Goal: Transaction & Acquisition: Purchase product/service

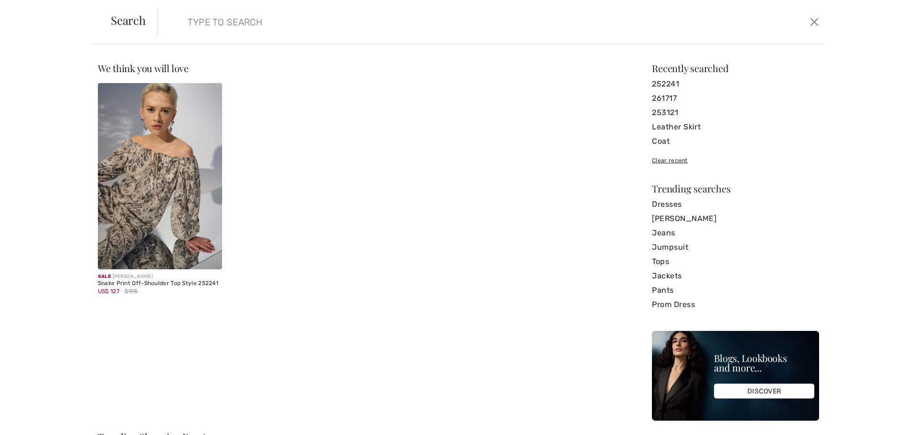
click at [235, 20] on input "search" at bounding box center [416, 22] width 470 height 29
type input "251197"
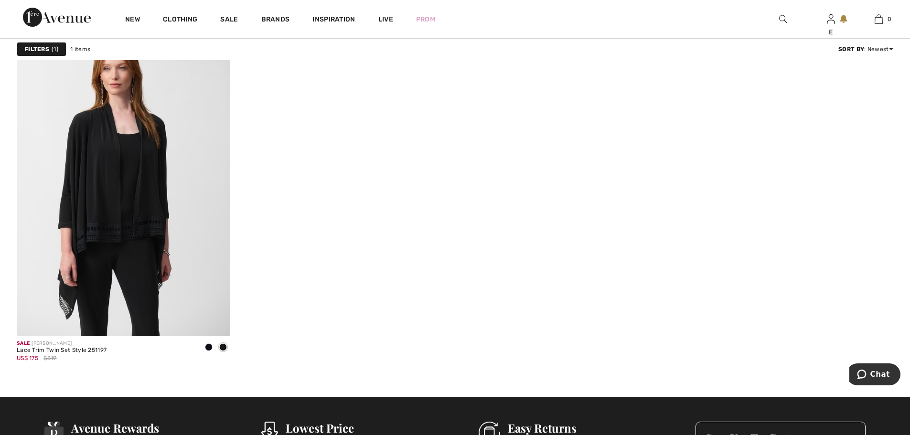
scroll to position [191, 0]
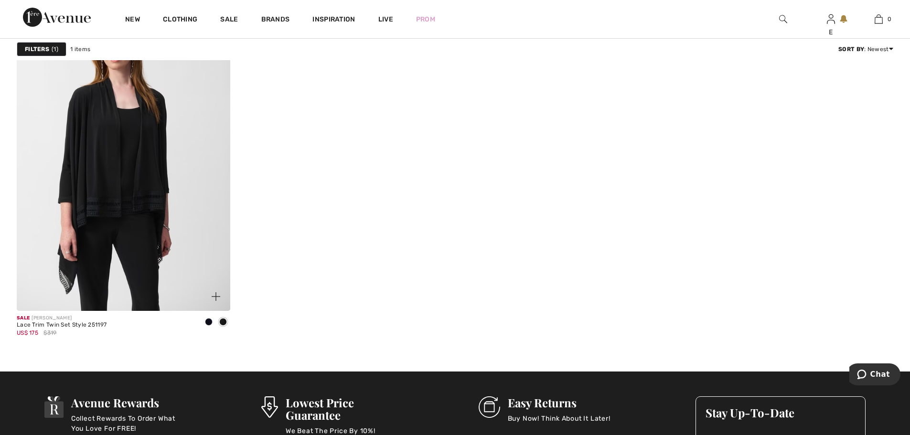
click at [207, 324] on span at bounding box center [209, 322] width 8 height 8
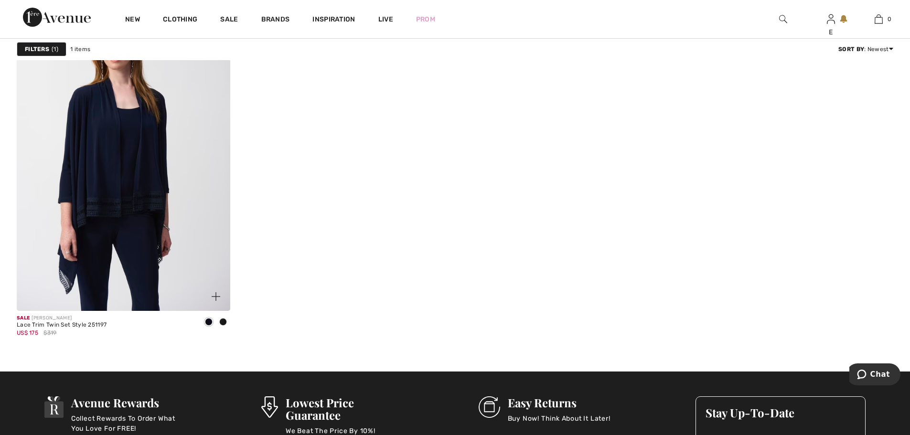
click at [224, 324] on span at bounding box center [223, 322] width 8 height 8
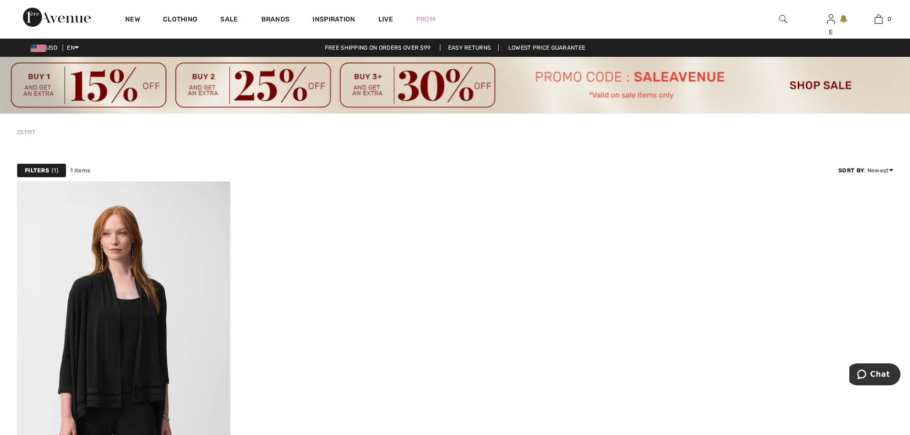
scroll to position [48, 0]
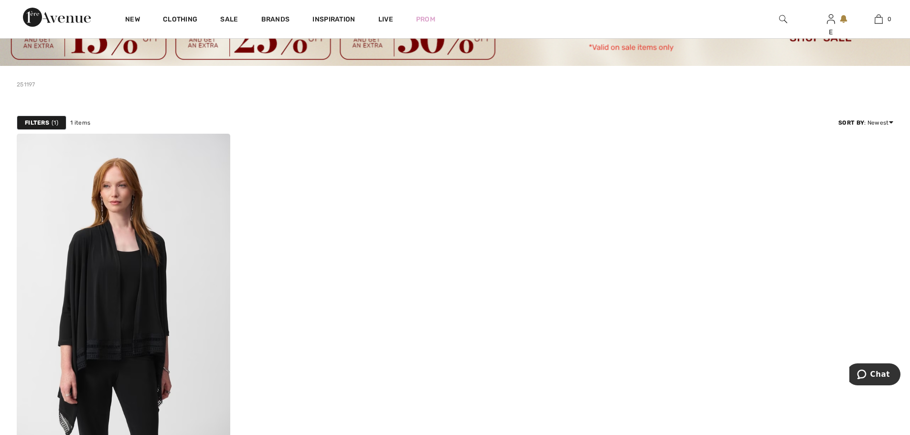
drag, startPoint x: 113, startPoint y: 242, endPoint x: 461, endPoint y: 224, distance: 349.2
click at [113, 242] on img at bounding box center [124, 294] width 214 height 320
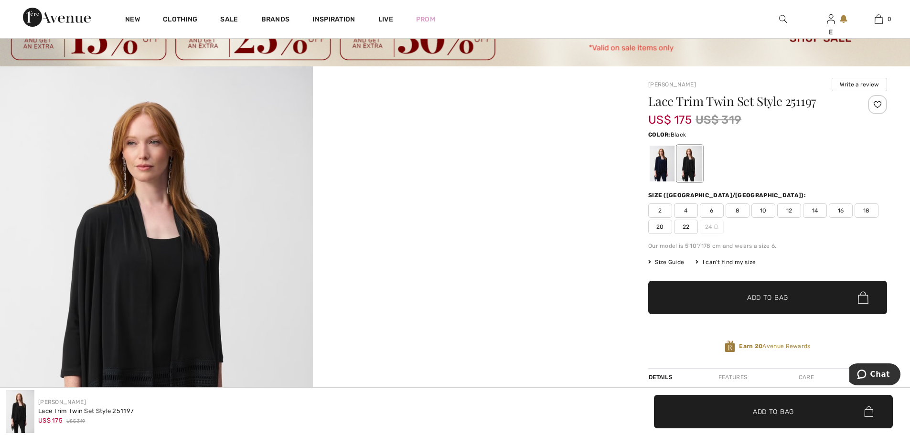
click at [214, 240] on img at bounding box center [156, 300] width 313 height 469
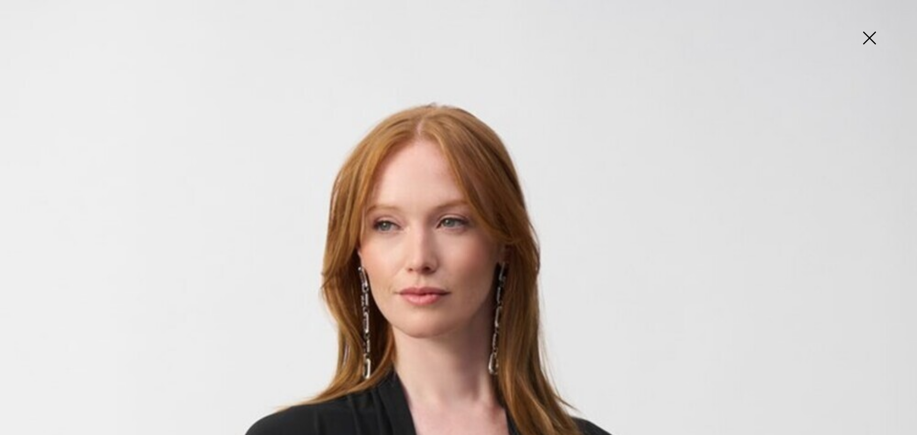
click at [873, 36] on img at bounding box center [870, 38] width 48 height 49
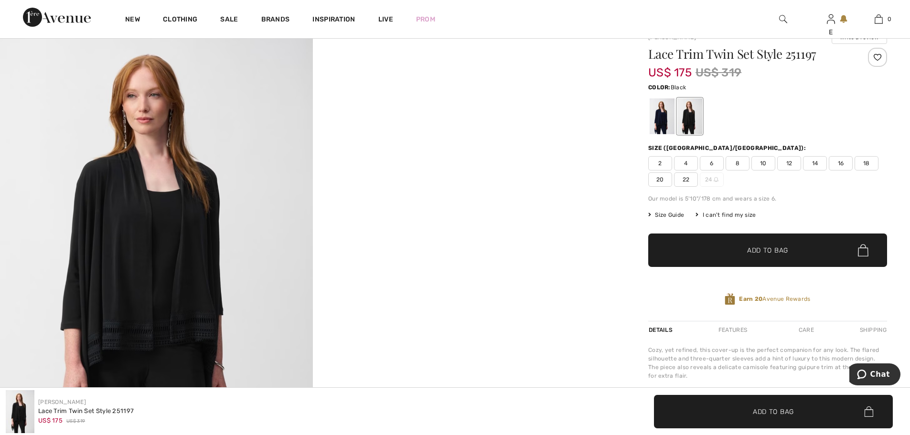
scroll to position [96, 0]
drag, startPoint x: 692, startPoint y: 116, endPoint x: 812, endPoint y: 160, distance: 127.7
click at [692, 116] on div at bounding box center [689, 115] width 25 height 36
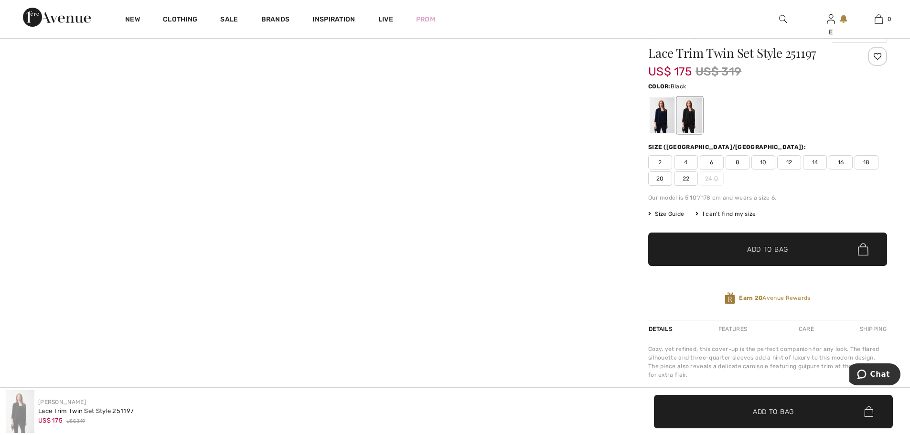
click at [812, 160] on span "14" at bounding box center [815, 162] width 24 height 14
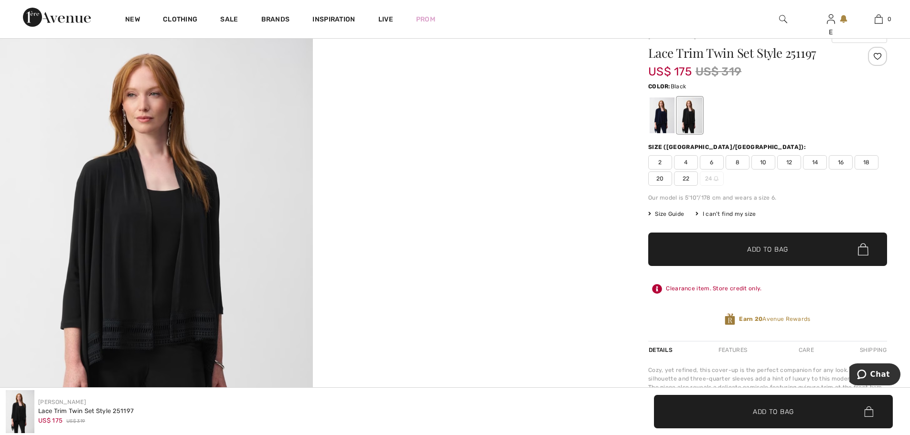
click at [764, 248] on span "Add to Bag" at bounding box center [767, 250] width 41 height 10
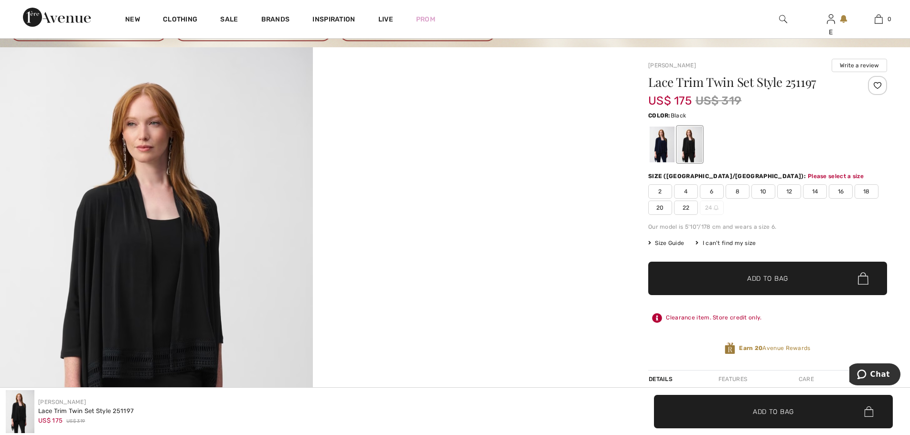
scroll to position [19, 0]
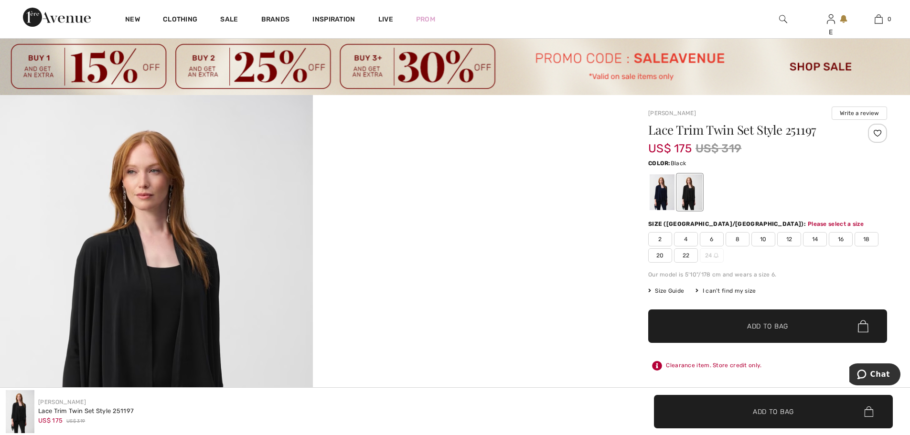
click at [768, 326] on span "Add to Bag" at bounding box center [767, 327] width 41 height 10
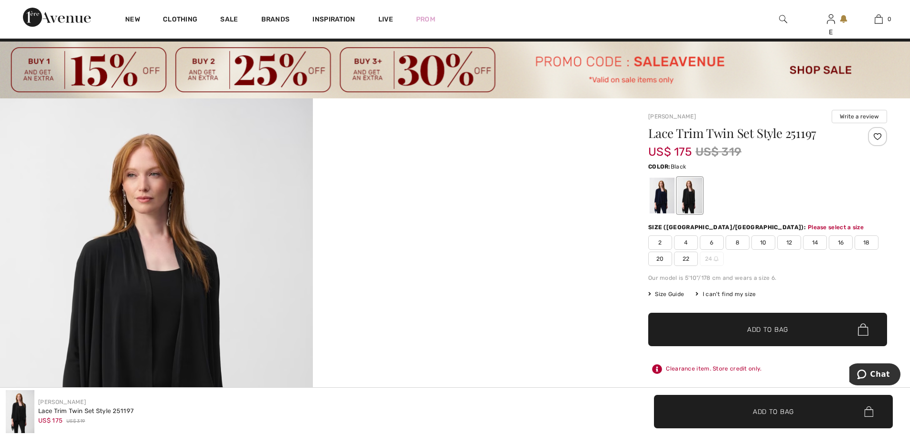
scroll to position [0, 0]
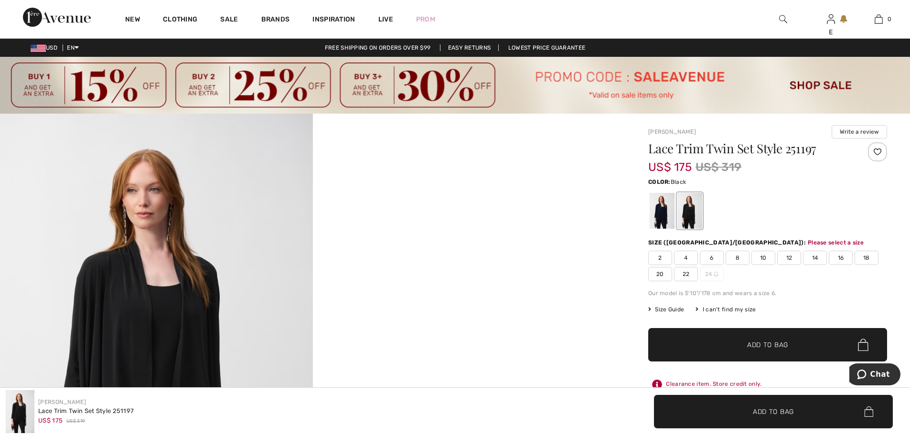
click at [813, 257] on span "14" at bounding box center [815, 258] width 24 height 14
click at [767, 345] on span "Add to Bag" at bounding box center [767, 345] width 41 height 10
click at [783, 17] on img at bounding box center [783, 18] width 8 height 11
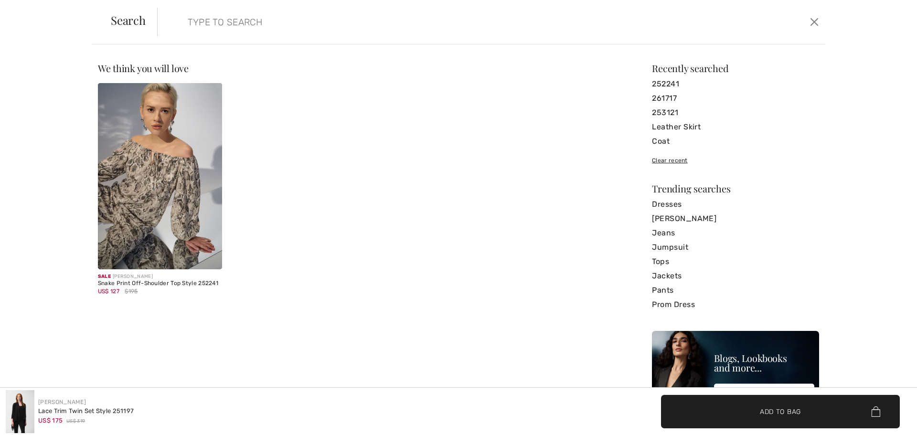
click at [557, 27] on input "search" at bounding box center [416, 22] width 470 height 29
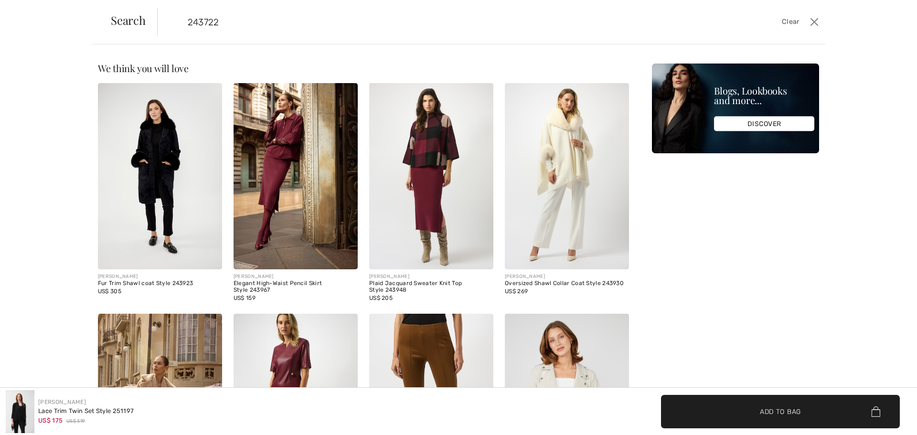
type input "243722"
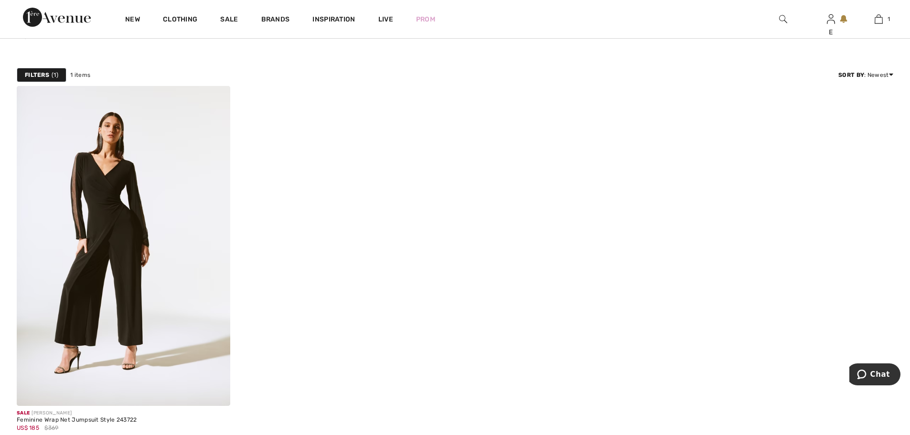
scroll to position [143, 0]
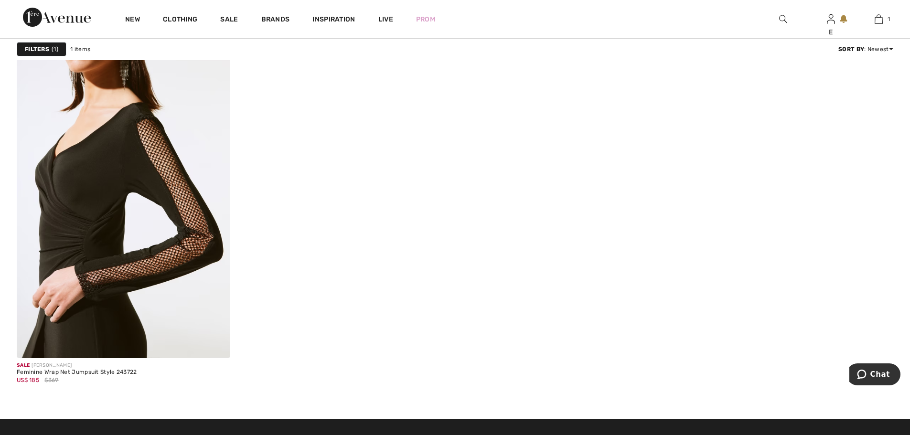
drag, startPoint x: 128, startPoint y: 202, endPoint x: 324, endPoint y: 265, distance: 206.2
click at [128, 202] on img at bounding box center [124, 198] width 214 height 320
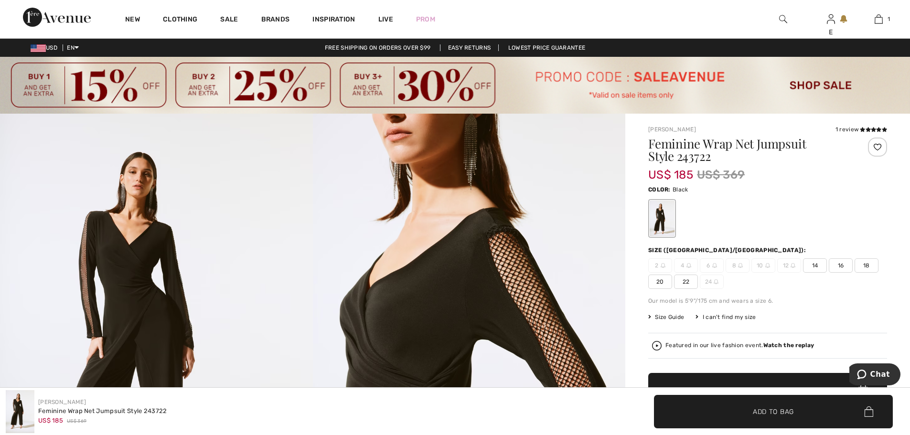
click at [813, 266] on span "14" at bounding box center [815, 265] width 24 height 14
click at [776, 411] on span "Add to Bag" at bounding box center [773, 412] width 41 height 10
click at [782, 19] on img at bounding box center [783, 18] width 8 height 11
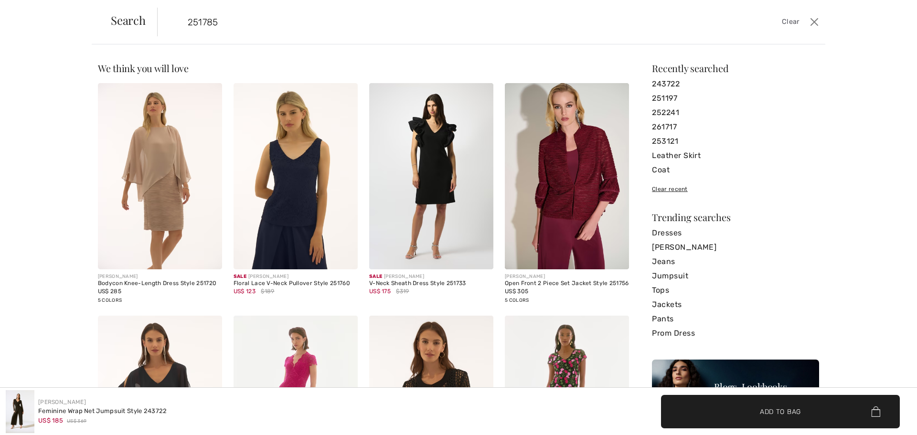
type input "251785"
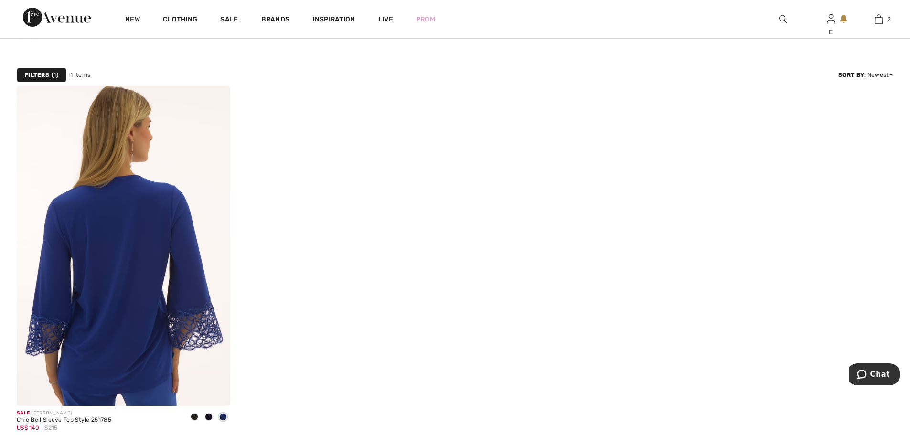
drag, startPoint x: 152, startPoint y: 256, endPoint x: 392, endPoint y: 284, distance: 241.9
click at [152, 256] on img at bounding box center [124, 246] width 214 height 320
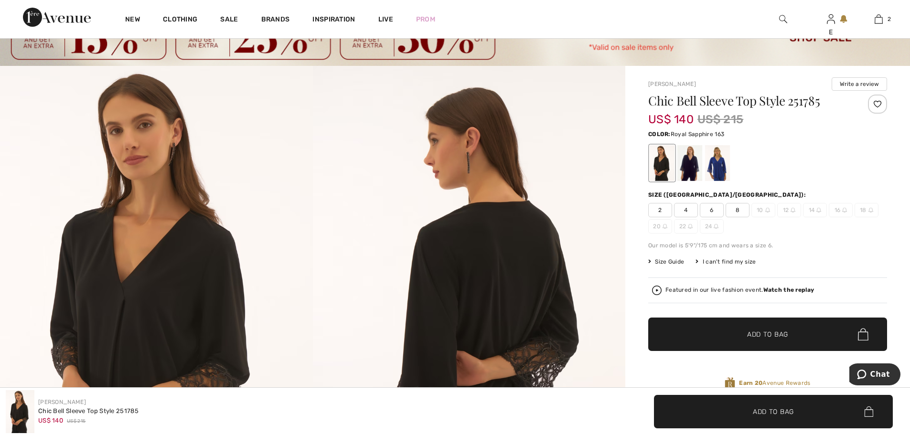
click at [717, 160] on div at bounding box center [717, 163] width 25 height 36
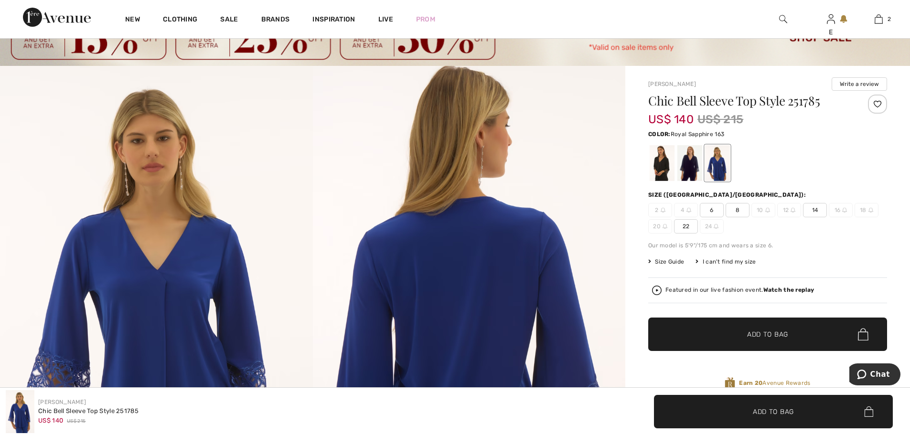
click at [814, 208] on span "14" at bounding box center [815, 210] width 24 height 14
click at [771, 337] on span "Add to Bag" at bounding box center [767, 335] width 41 height 10
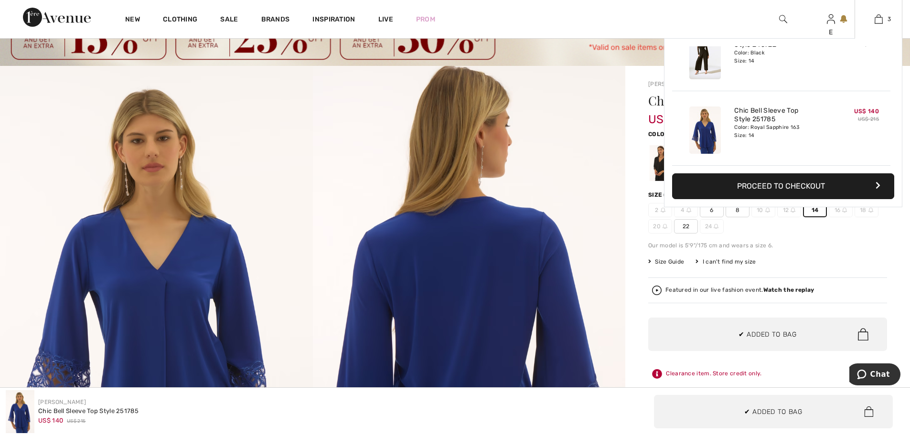
click at [786, 184] on button "Proceed to Checkout" at bounding box center [783, 186] width 222 height 26
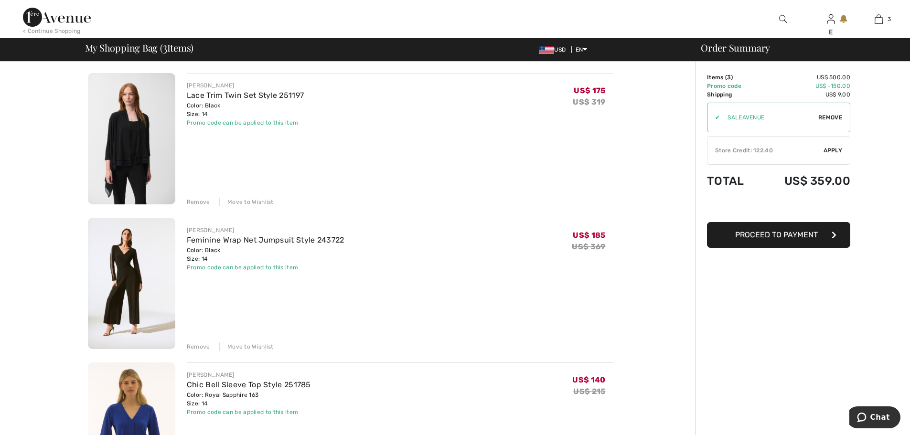
click at [836, 148] on span "Apply" at bounding box center [833, 150] width 19 height 9
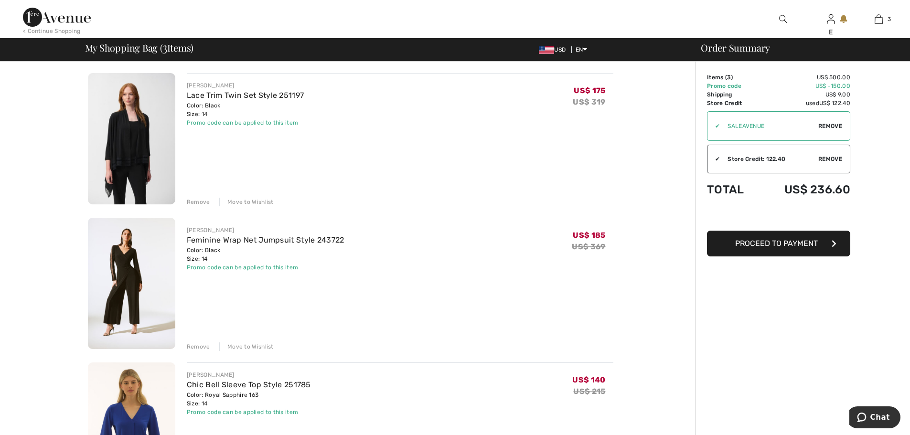
click at [781, 247] on span "Proceed to Payment" at bounding box center [776, 243] width 83 height 9
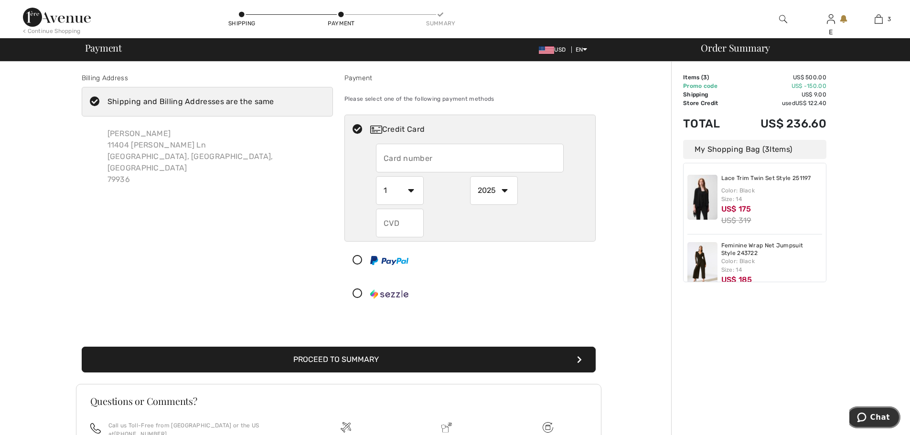
click at [879, 418] on span "Chat" at bounding box center [880, 417] width 20 height 9
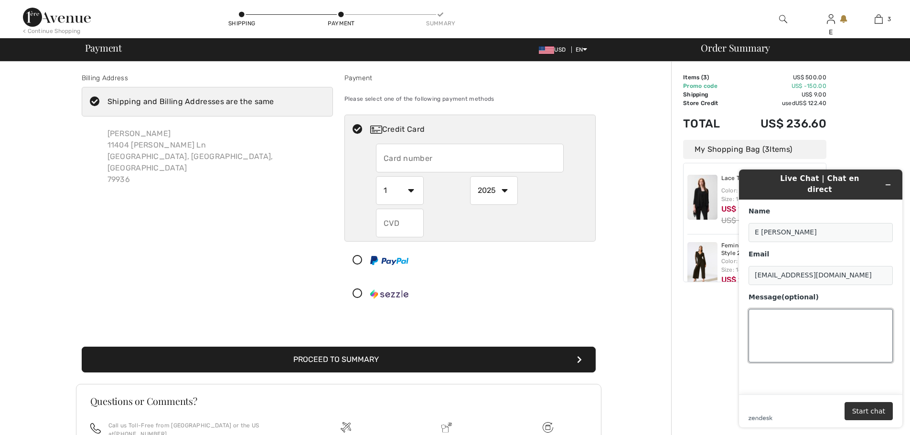
click at [788, 321] on textarea "Message (optional)" at bounding box center [821, 336] width 144 height 54
type textarea "Hello - I am trying to complete a purchase over a 100 usd can you please help m…"
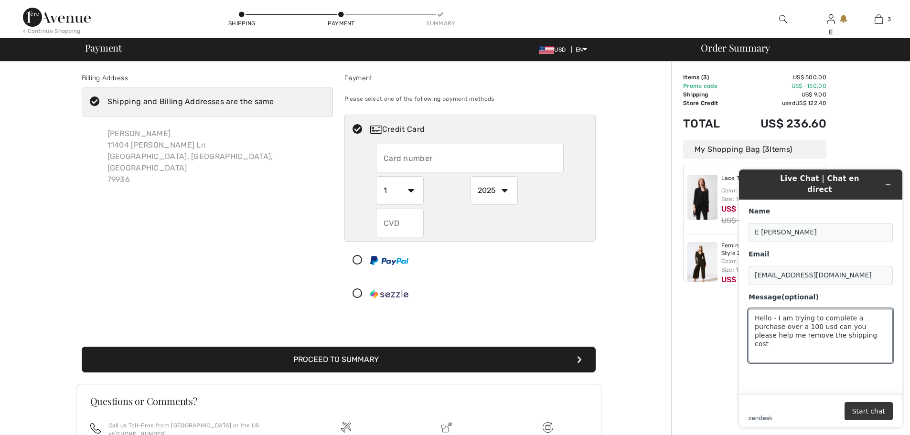
click at [877, 409] on button "Start chat" at bounding box center [869, 411] width 48 height 18
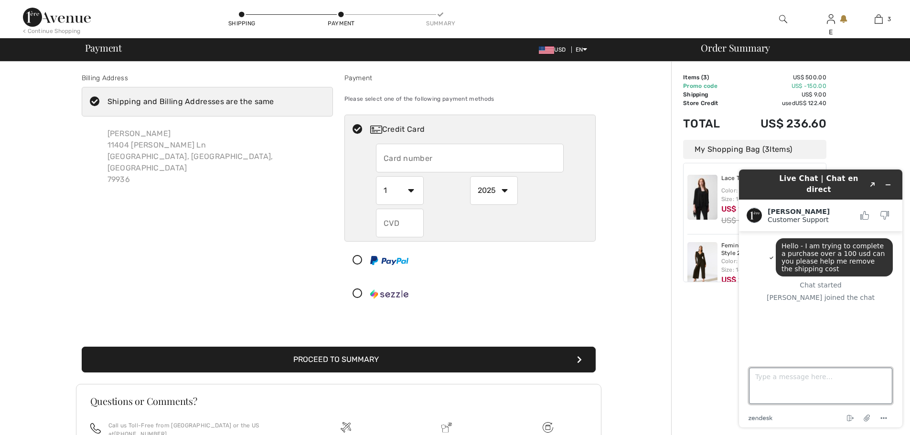
click at [811, 382] on textarea "Type a message here..." at bounding box center [820, 386] width 143 height 36
click at [785, 372] on textarea "Type a message here..." at bounding box center [820, 386] width 143 height 36
type textarea "thank you!"
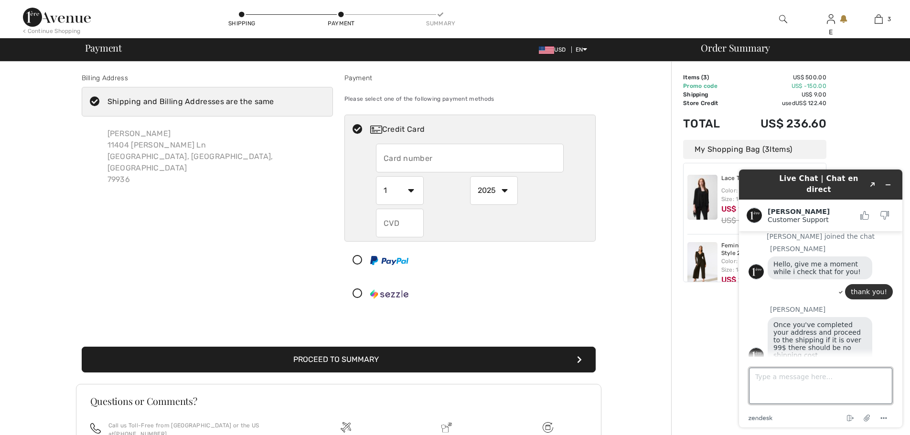
scroll to position [61, 0]
click at [785, 382] on textarea "Type a message here..." at bounding box center [820, 386] width 143 height 36
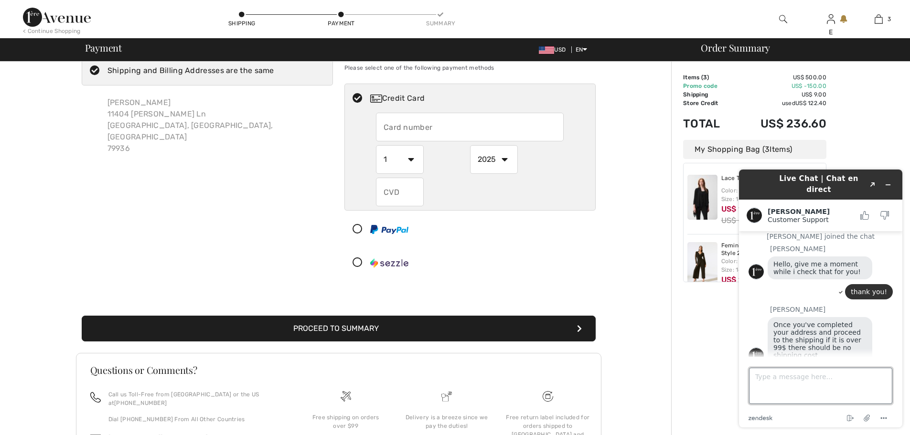
scroll to position [48, 0]
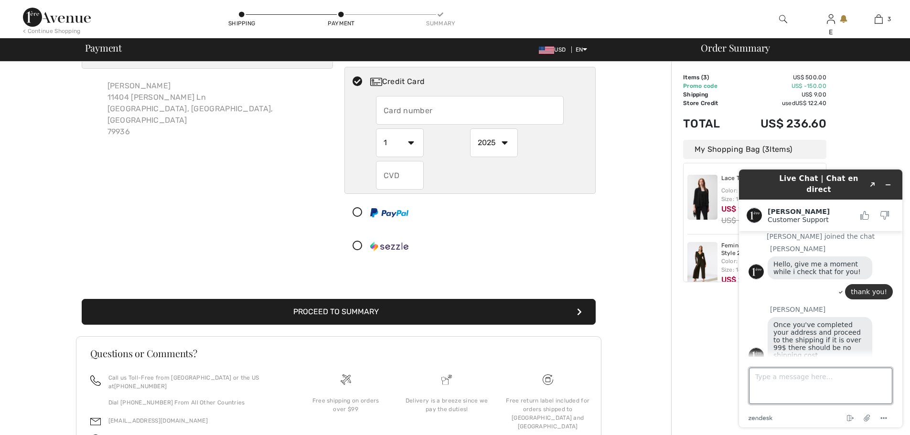
click at [785, 375] on textarea "Type a message here..." at bounding box center [820, 386] width 143 height 36
type textarea "can you stay online while I complete"
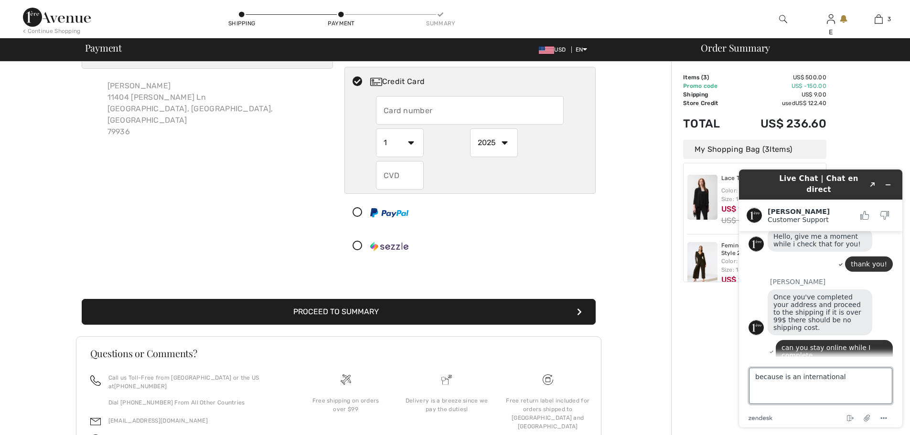
scroll to position [91, 0]
type textarea "because is an international card"
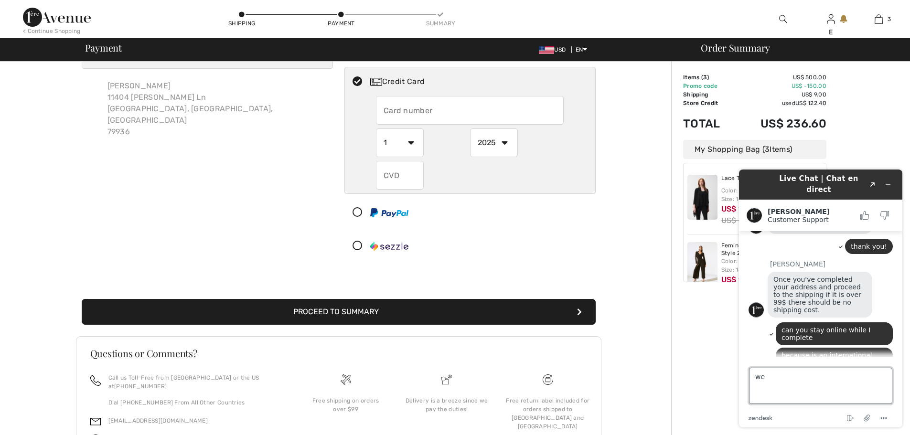
scroll to position [125, 0]
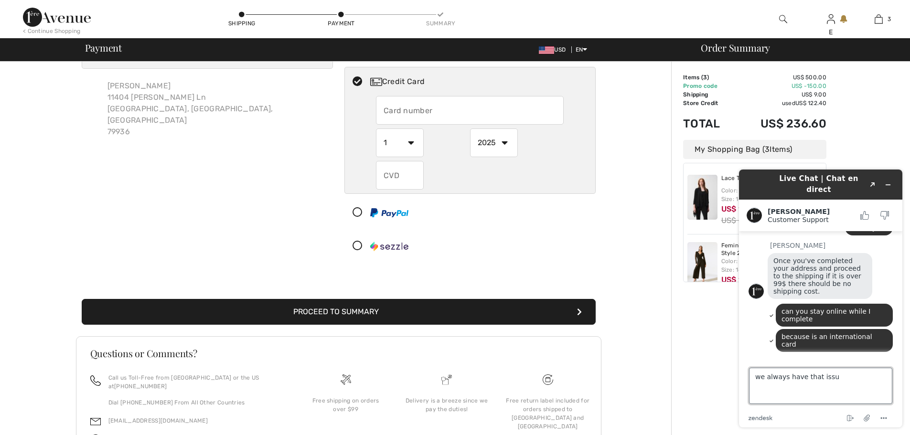
type textarea "we always have that issue"
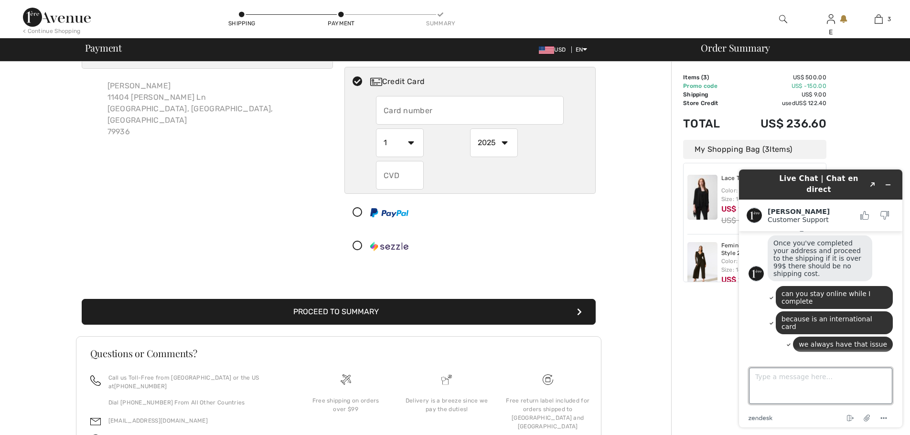
scroll to position [159, 0]
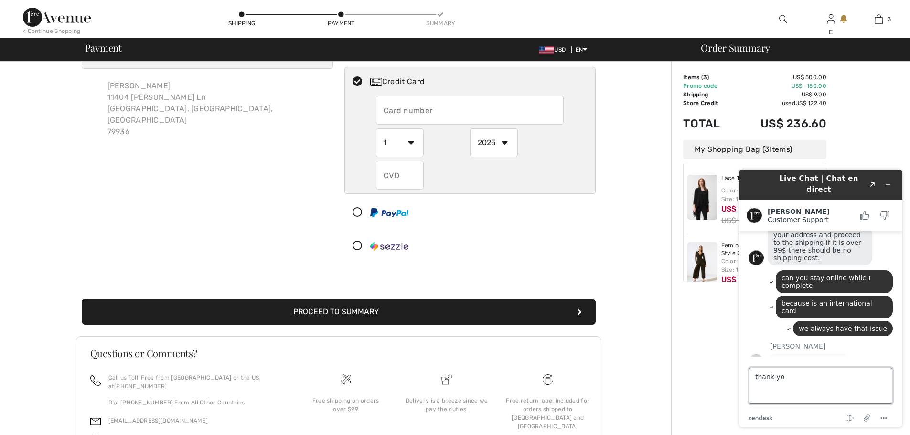
type textarea "thank you"
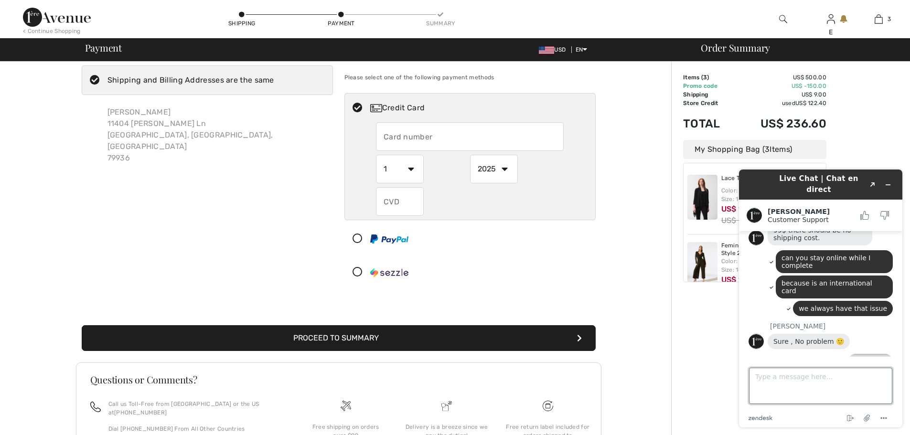
scroll to position [0, 0]
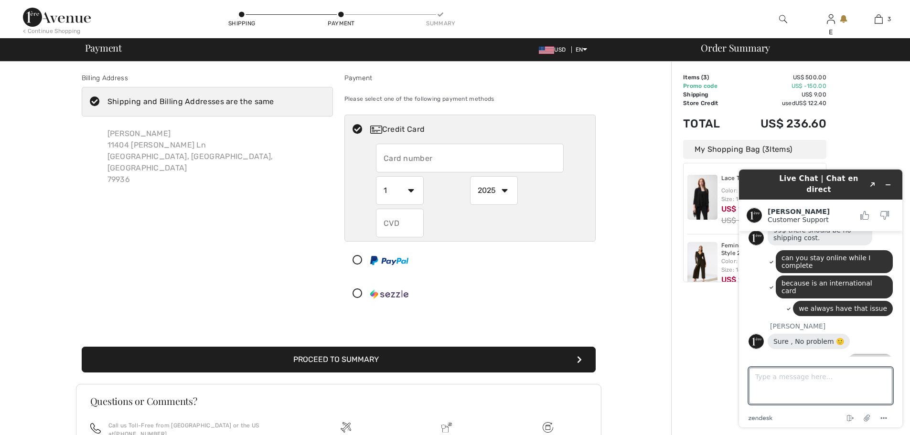
click at [429, 161] on input "text" at bounding box center [470, 158] width 188 height 29
radio input "true"
type input "4931580002172788"
click at [413, 193] on select "1 2 3 4 5 6 7 8 9 10 11 12" at bounding box center [400, 190] width 48 height 29
radio input "true"
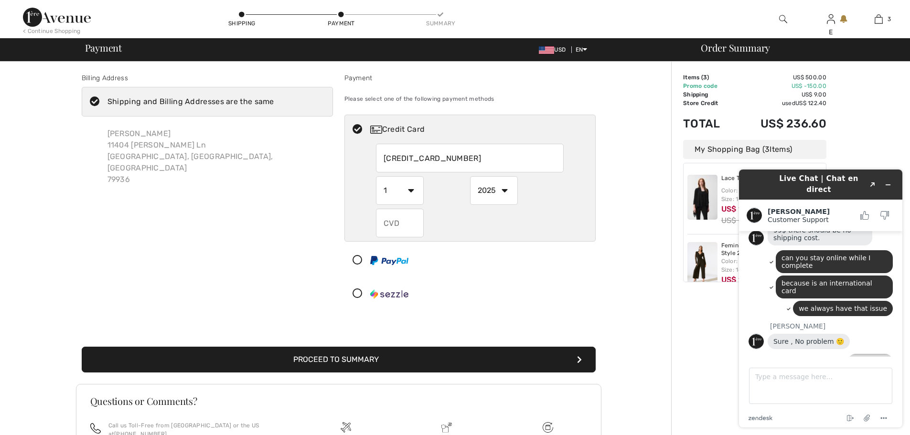
select select "7"
click at [376, 176] on select "1 2 3 4 5 6 7 8 9 10 11 12" at bounding box center [400, 190] width 48 height 29
click at [508, 192] on select "2025 2026 2027 2028 2029 2030 2031 2032 2033 2034 2035" at bounding box center [494, 190] width 48 height 29
radio input "true"
select select "2026"
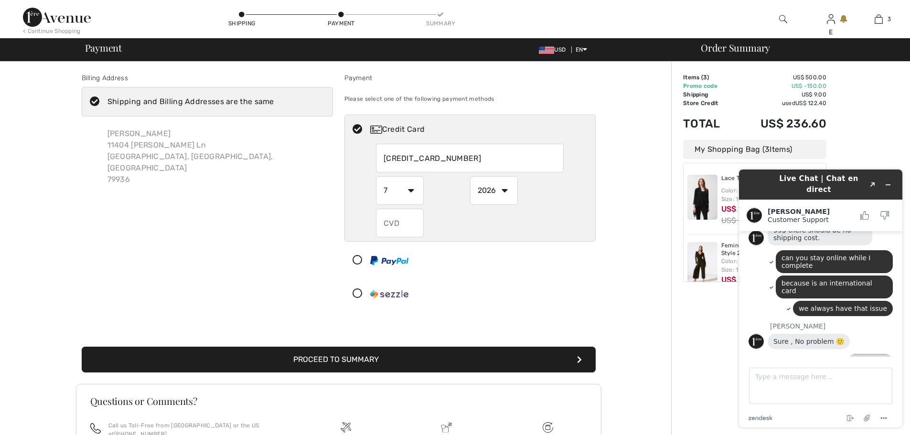
click at [470, 176] on select "2025 2026 2027 2028 2029 2030 2031 2032 2033 2034 2035" at bounding box center [494, 190] width 48 height 29
click at [409, 223] on input "text" at bounding box center [400, 223] width 48 height 29
radio input "true"
type input "580"
drag, startPoint x: 473, startPoint y: 279, endPoint x: 470, endPoint y: 284, distance: 6.0
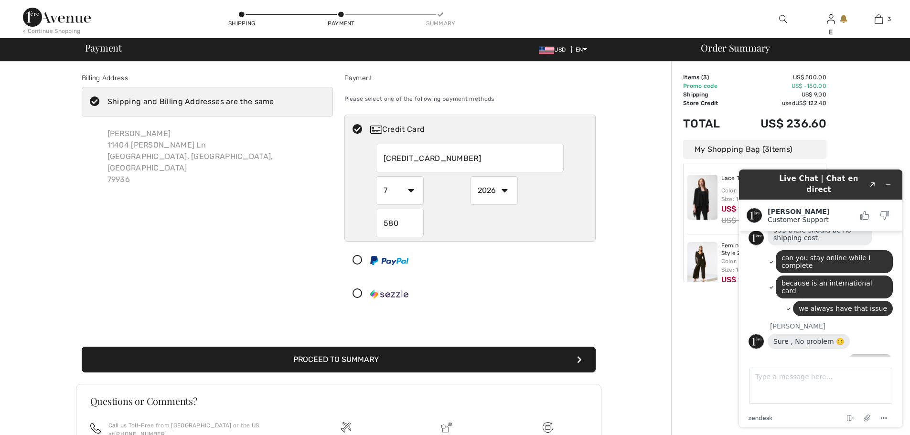
click at [473, 279] on div "Credit Card 4931580002172788 1 2 3 4 5 6 7 8 9 10 11 12 2025 2026 2027 2028 202…" at bounding box center [469, 212] width 251 height 194
click at [369, 356] on button "Proceed to Summary" at bounding box center [339, 360] width 514 height 26
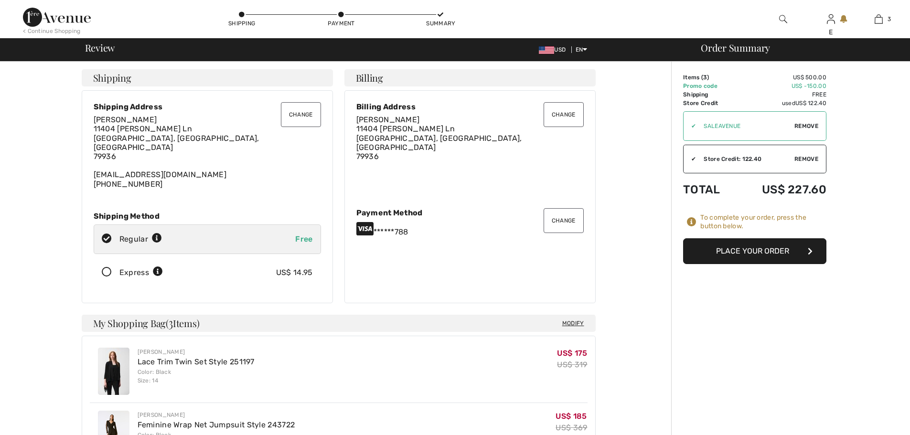
scroll to position [181, 0]
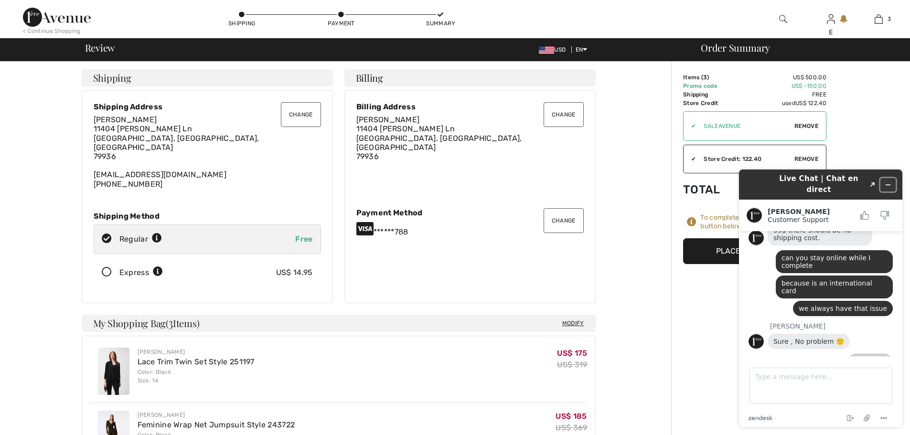
click at [889, 182] on icon "Minimize widget" at bounding box center [888, 185] width 7 height 7
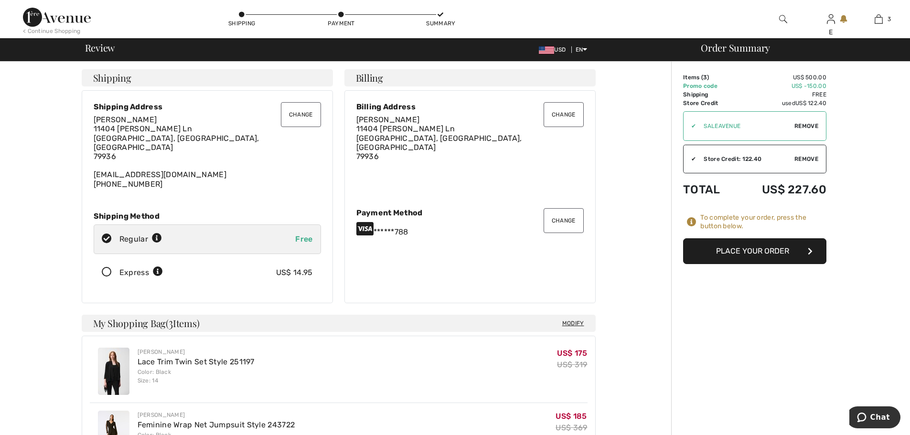
click at [751, 252] on button "Place Your Order" at bounding box center [754, 251] width 143 height 26
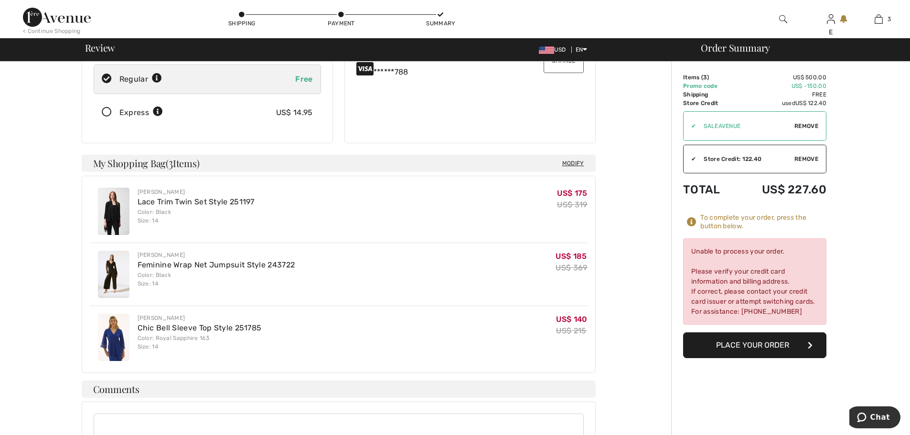
scroll to position [143, 0]
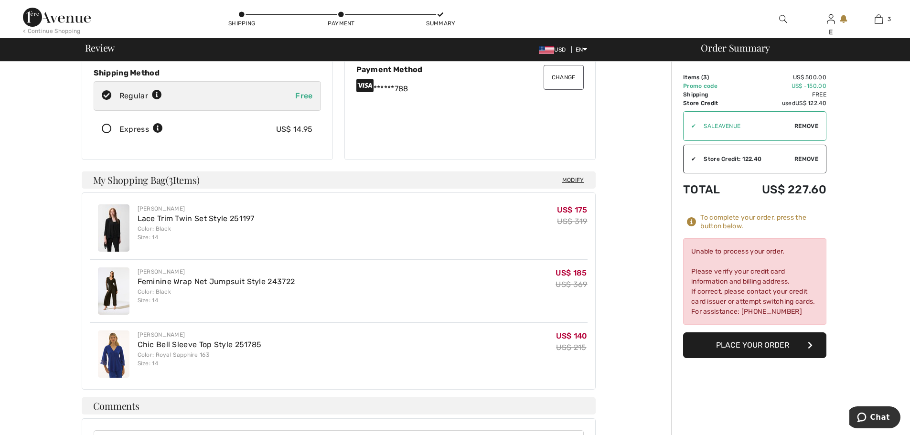
click at [767, 347] on button "Place Your Order" at bounding box center [754, 345] width 143 height 26
click at [762, 345] on button "Place Your Order" at bounding box center [754, 345] width 143 height 26
click at [885, 419] on span "Chat" at bounding box center [880, 417] width 20 height 9
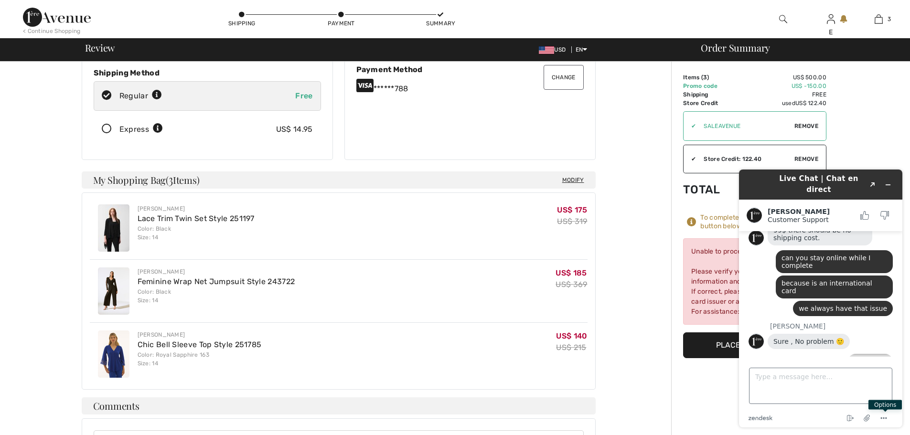
click at [799, 379] on textarea "Type a message here..." at bounding box center [820, 386] width 143 height 36
click at [724, 383] on div "Order Summary Details Items ( 3 ) US$ 500.00 Promo code US$ -150.00 Shipping Fr…" at bounding box center [790, 295] width 239 height 754
click at [890, 182] on icon "Minimize widget" at bounding box center [888, 185] width 7 height 7
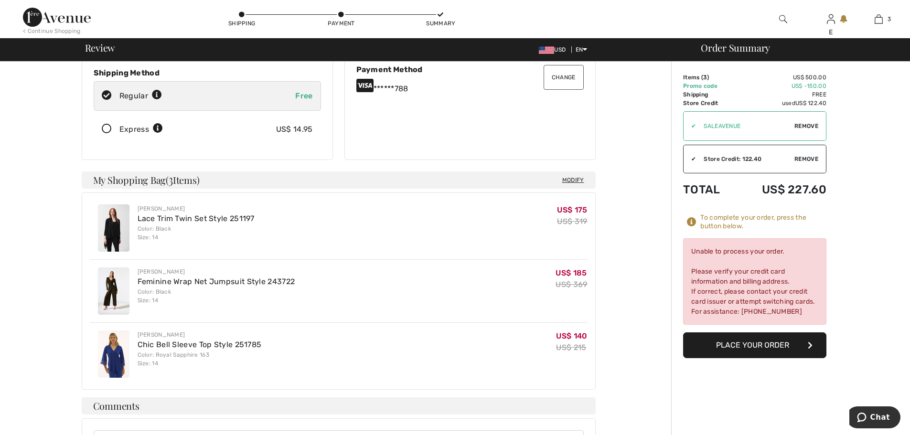
click at [763, 345] on button "Place Your Order" at bounding box center [754, 345] width 143 height 26
click at [878, 414] on span "Chat" at bounding box center [880, 417] width 20 height 9
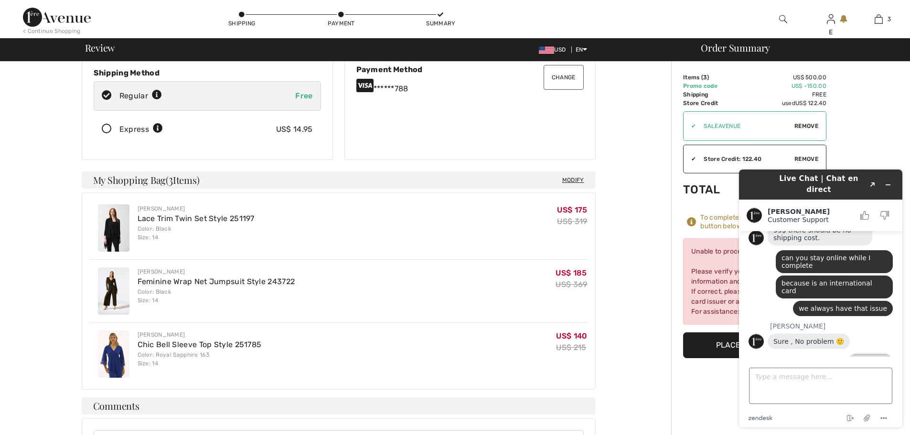
click at [787, 379] on textarea "Type a message here..." at bounding box center [820, 386] width 143 height 36
type textarea "Thank you - seems like there is an issue with the card"
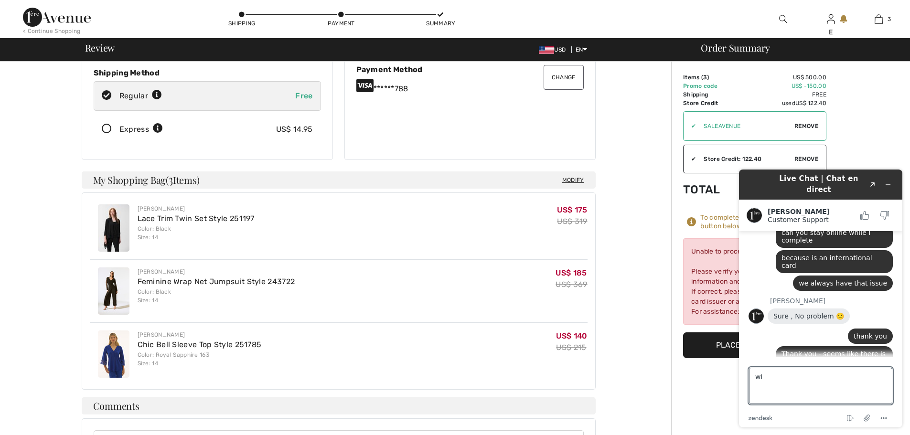
type textarea "w"
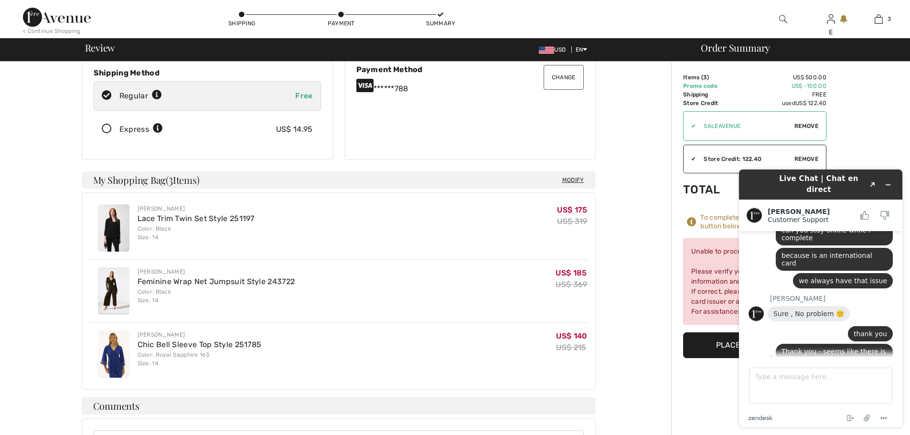
click at [658, 387] on div "To complete your order, scroll below. Unable to process your order. Please veri…" at bounding box center [338, 295] width 665 height 754
click at [658, 391] on div "To complete your order, scroll below. Unable to process your order. Please veri…" at bounding box center [338, 295] width 665 height 754
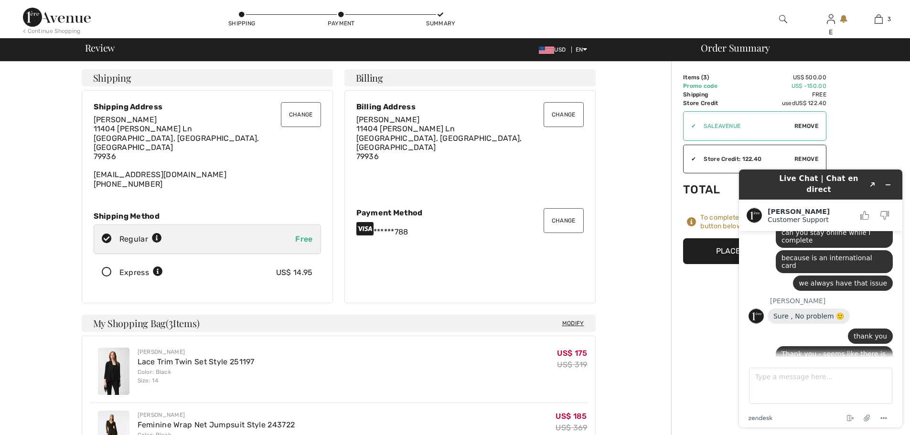
click at [643, 324] on div "To complete your order, scroll below. Shipping Change Change Shipping Address […" at bounding box center [338, 439] width 665 height 754
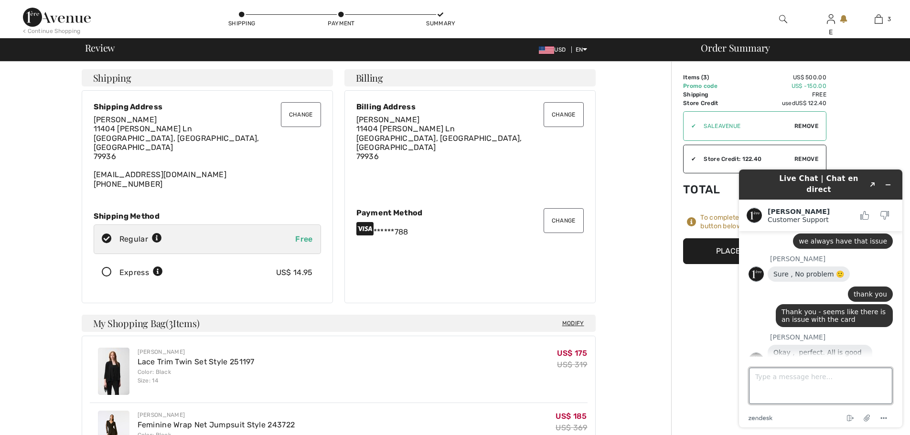
click at [833, 383] on textarea "Type a message here..." at bounding box center [820, 386] width 143 height 36
type textarea "with the shipping yes"
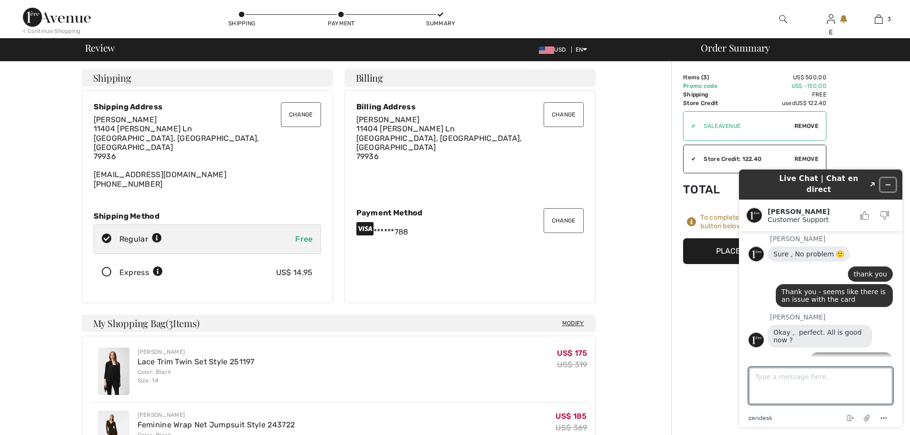
click at [890, 182] on icon "Minimize widget" at bounding box center [888, 185] width 7 height 7
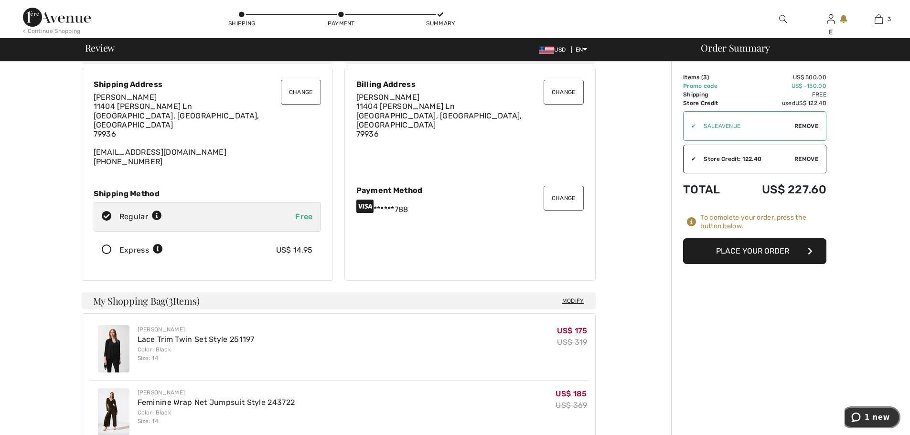
scroll to position [0, 0]
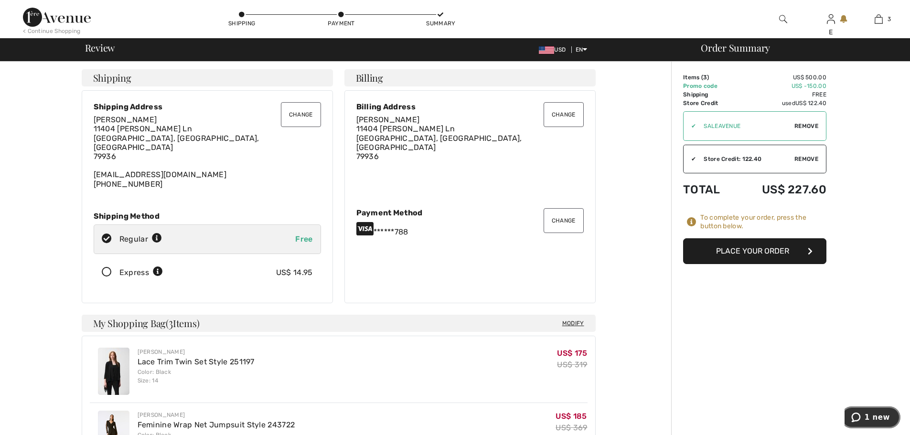
click at [877, 417] on span "1 new" at bounding box center [877, 417] width 25 height 9
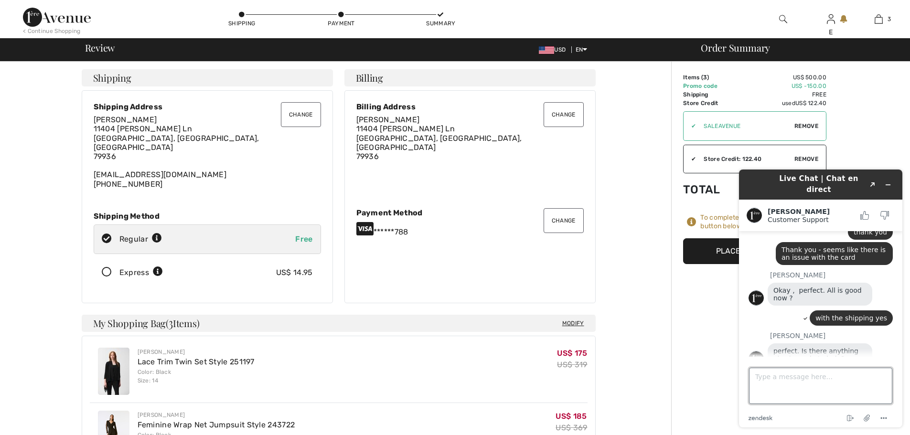
click at [810, 378] on textarea "Type a message here..." at bounding box center [820, 386] width 143 height 36
type textarea "that will be all =) thank you"
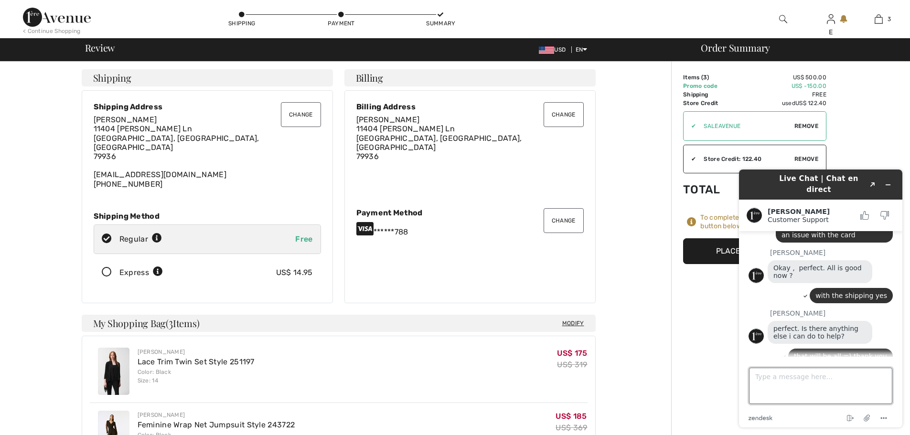
scroll to position [373, 0]
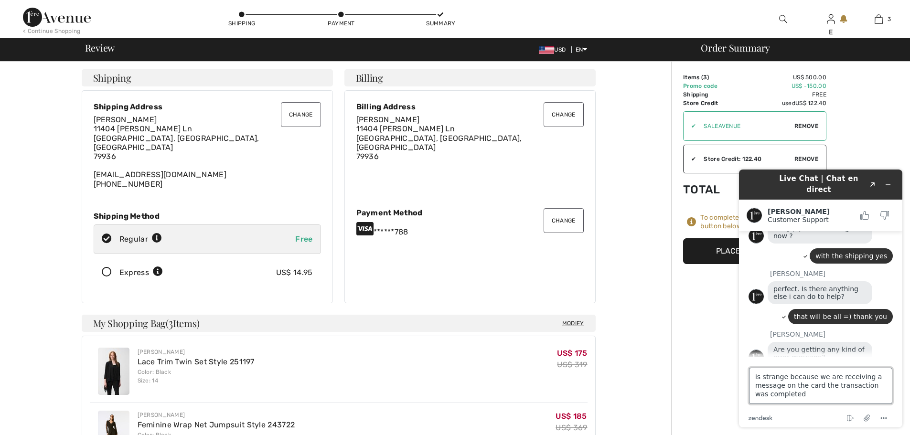
type textarea "is strange because we are receiving a message on the card the transaction was c…"
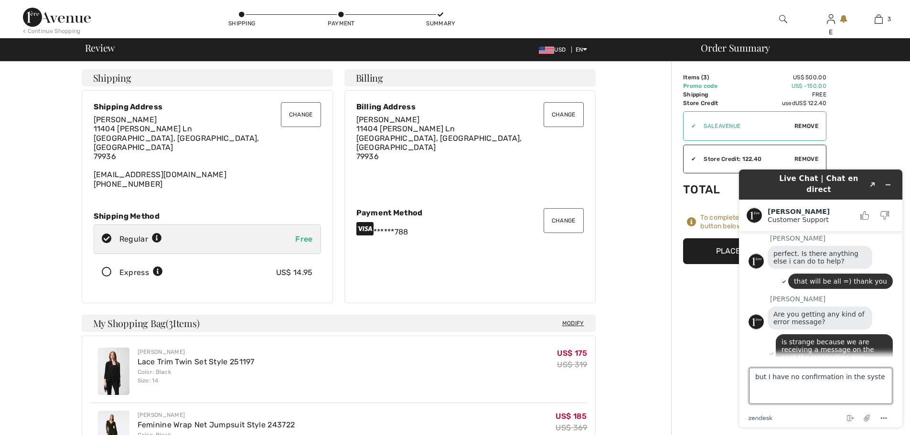
type textarea "but I have no confirmation in the system"
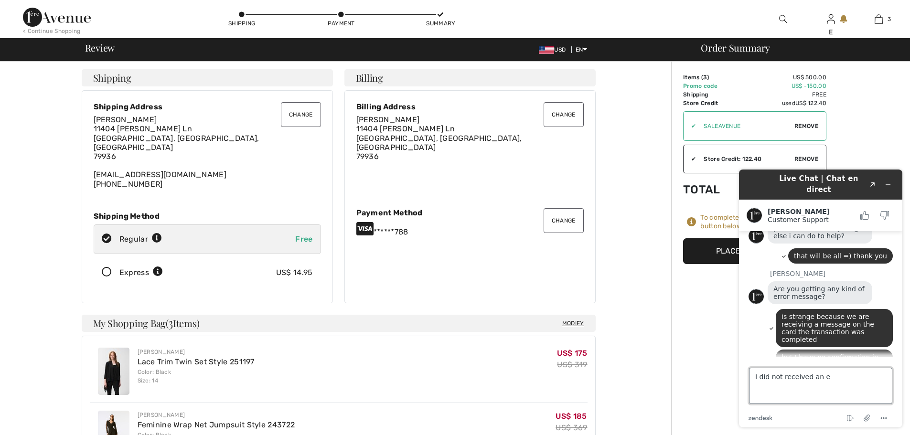
scroll to position [436, 0]
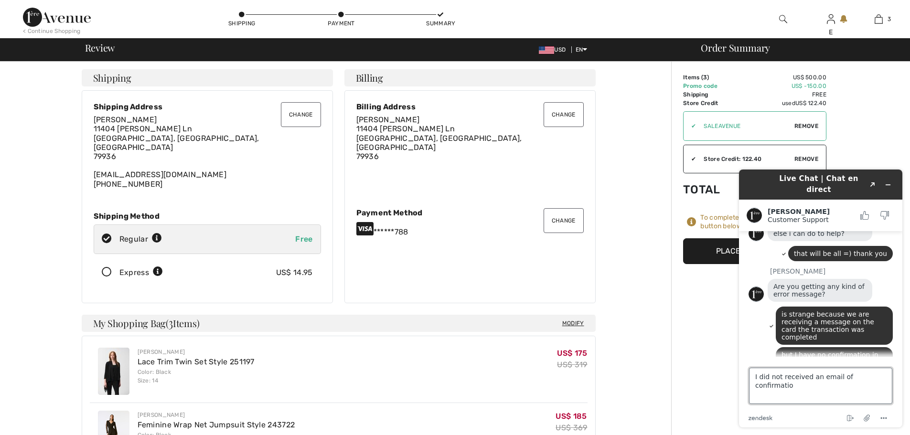
type textarea "I did not received an email of confirmation"
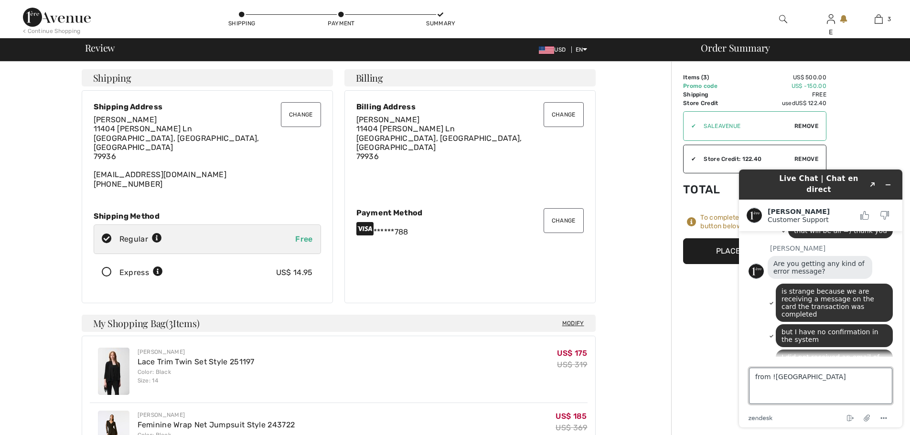
scroll to position [477, 0]
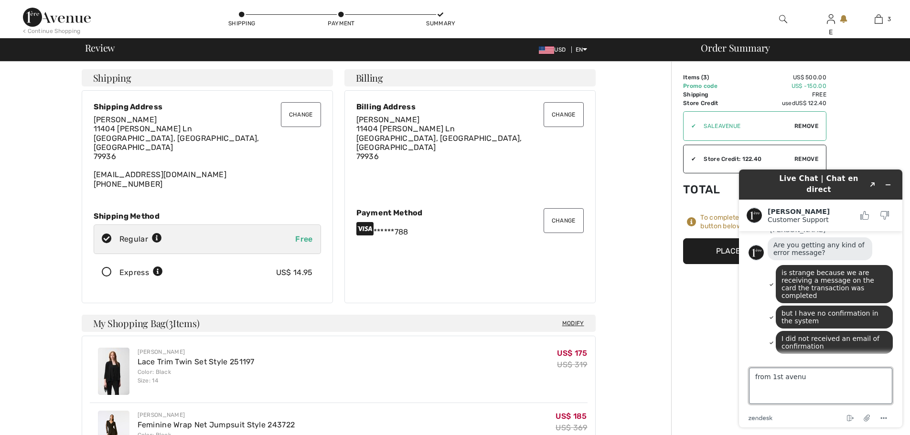
type textarea "from [GEOGRAPHIC_DATA]"
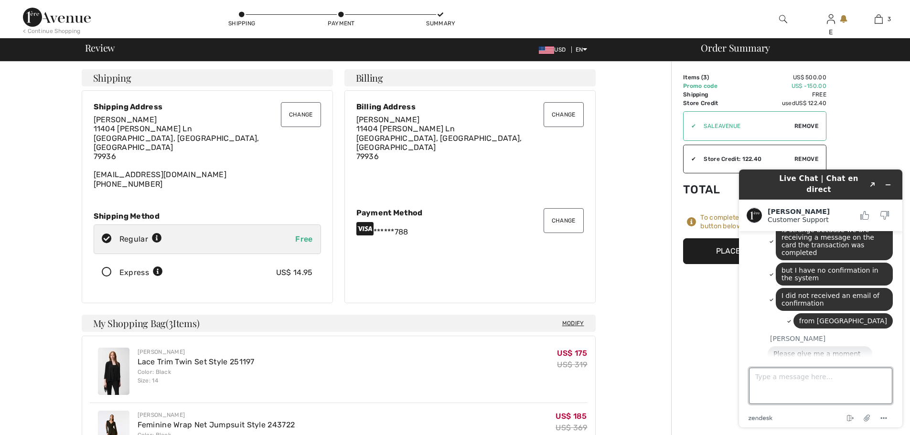
scroll to position [518, 0]
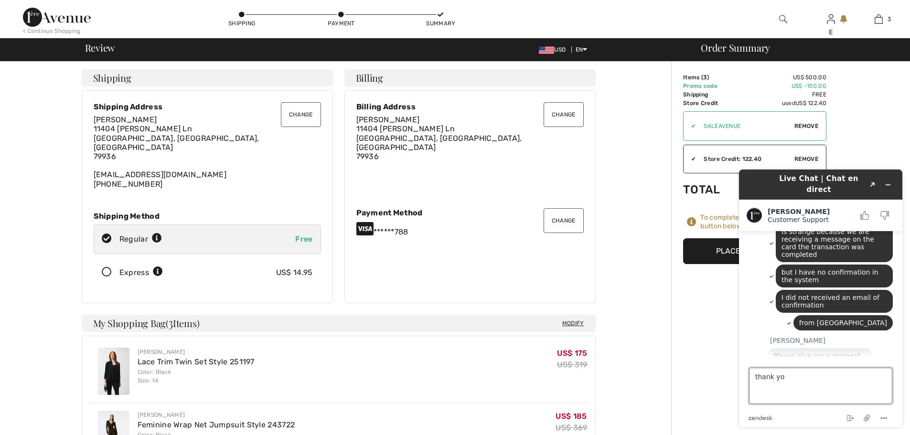
type textarea "thank you"
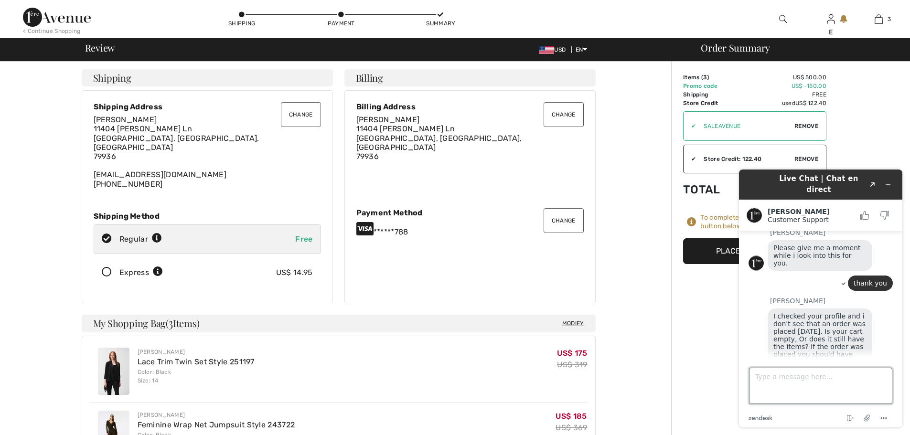
scroll to position [626, 0]
type textarea "still has the items"
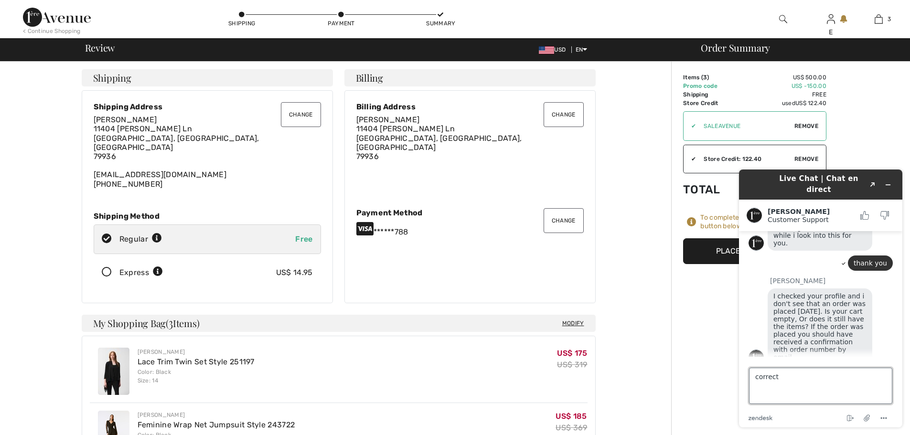
scroll to position [649, 0]
type textarea "correct - I did not received any email confirmation"
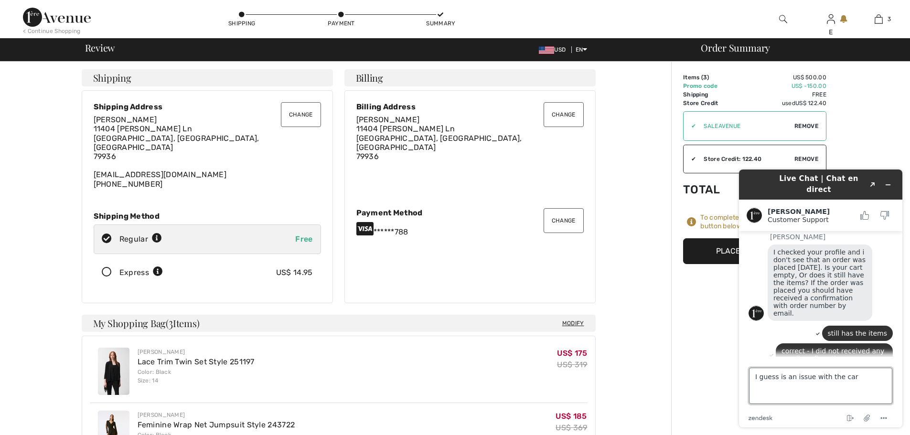
type textarea "I guess is an issue with the card"
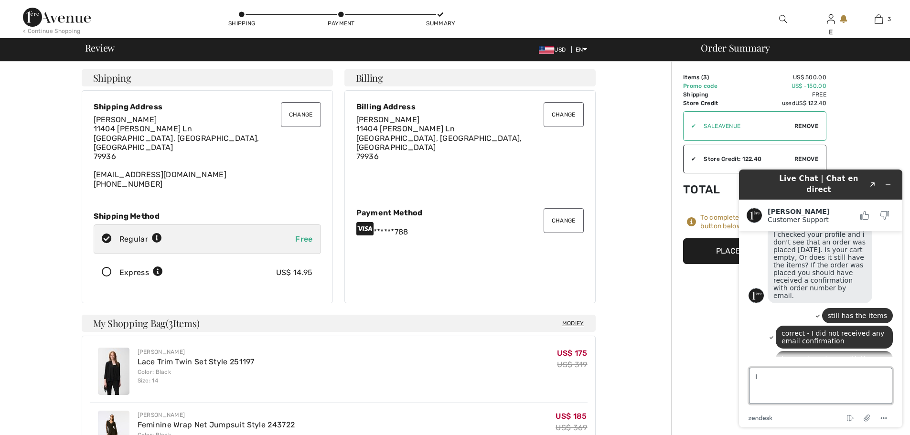
type textarea "I"
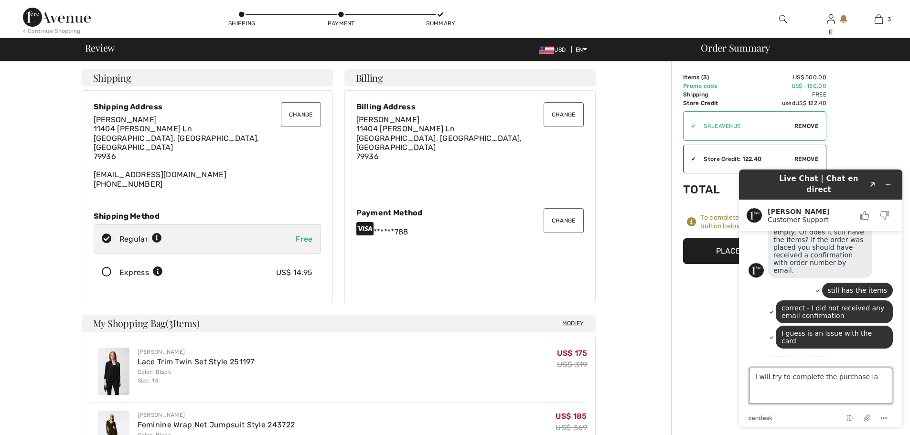
scroll to position [731, 0]
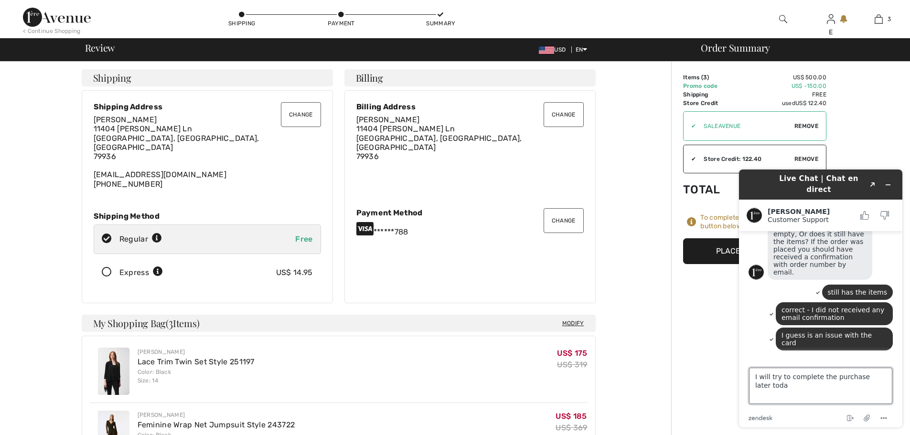
type textarea "I will try to complete the purchase later [DATE]"
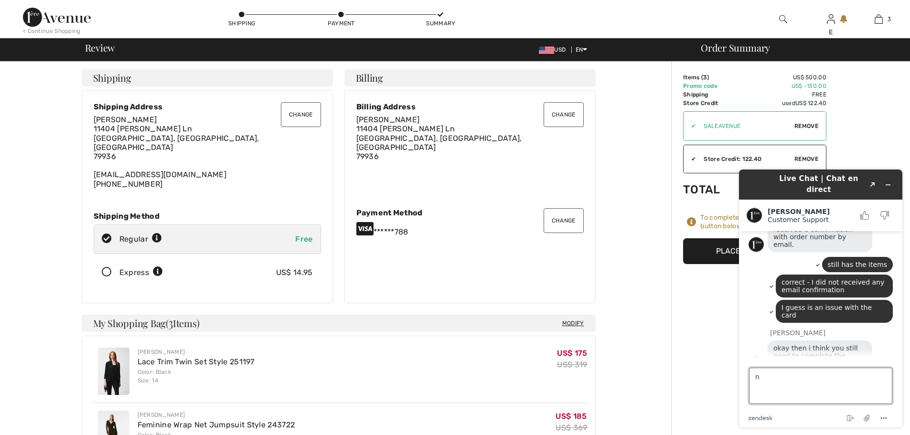
scroll to position [761, 0]
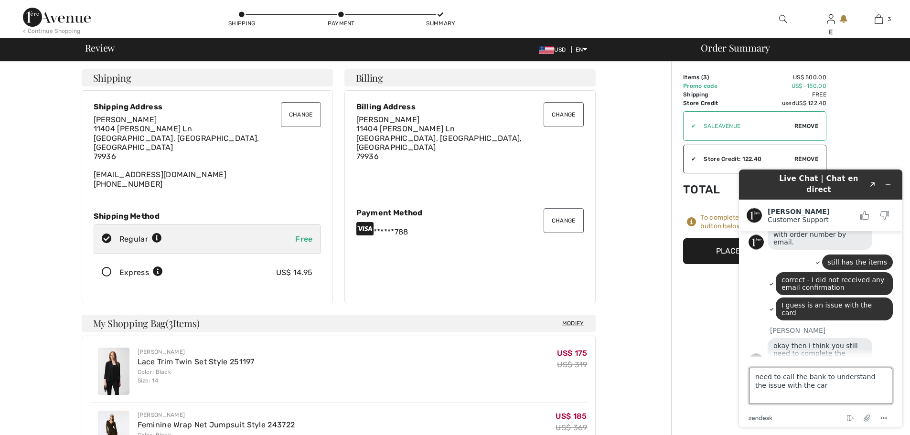
type textarea "need to call the bank to understand the issue with the card"
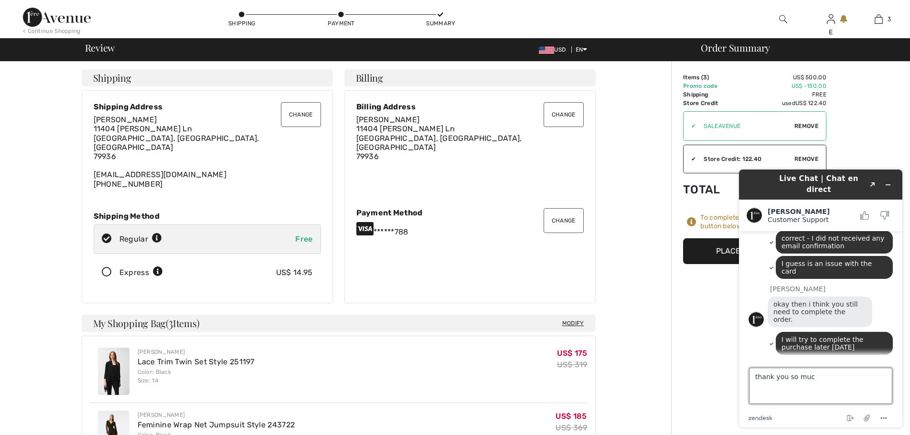
type textarea "thank you so much"
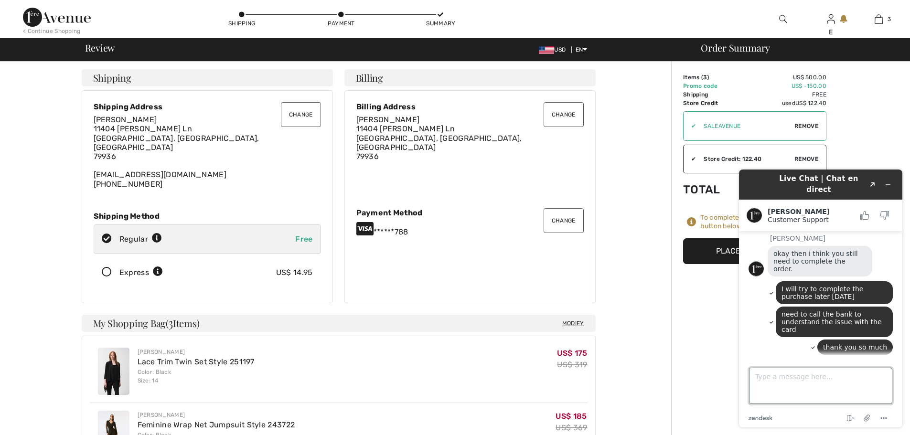
scroll to position [852, 0]
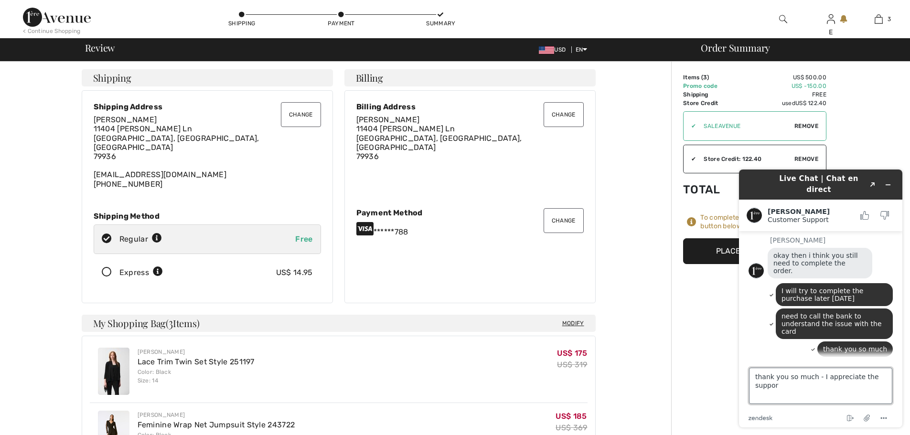
type textarea "thank you so much - I appreciate the support"
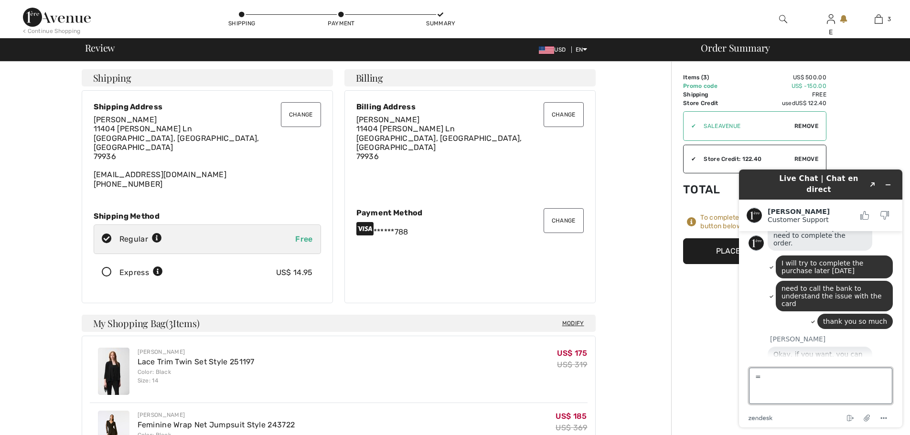
type textarea "=)"
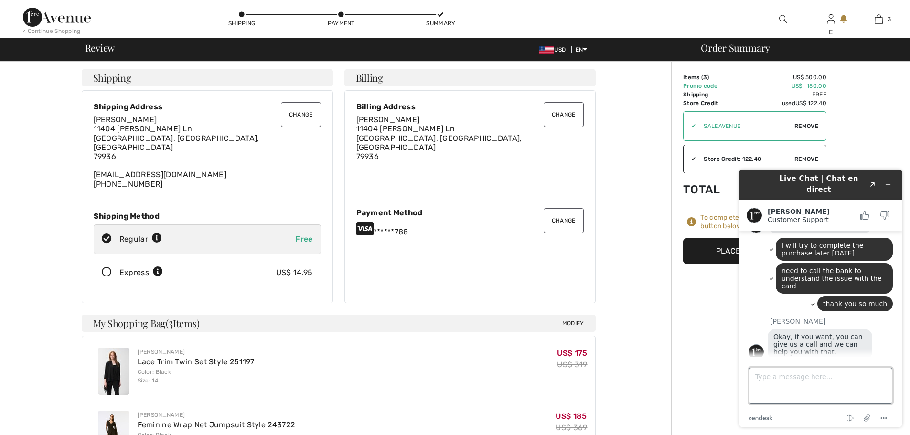
scroll to position [900, 0]
